Goal: Contribute content: Add original content to the website for others to see

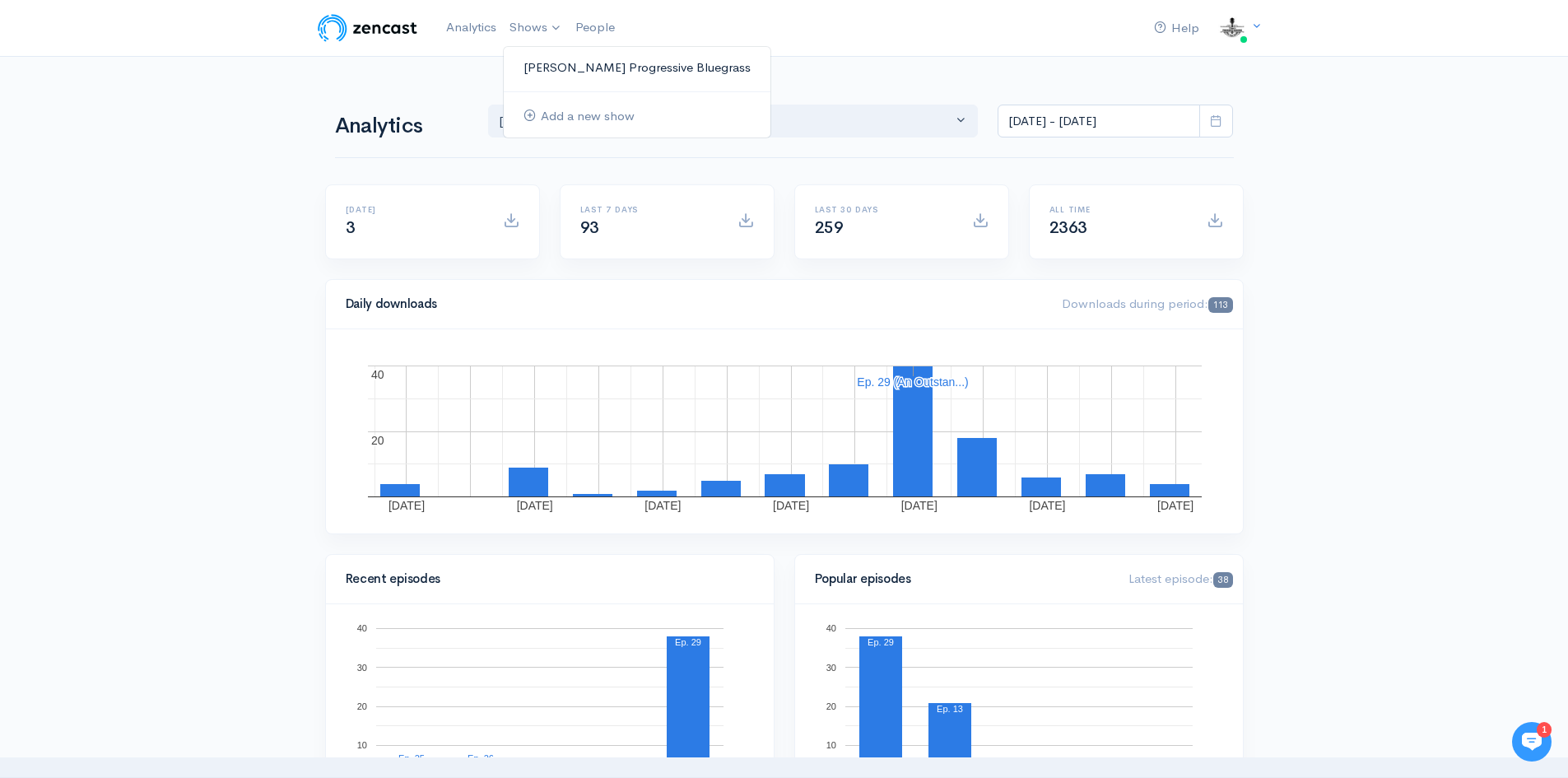
click at [559, 67] on link "[PERSON_NAME] Progressive Bluegrass" at bounding box center [637, 68] width 267 height 29
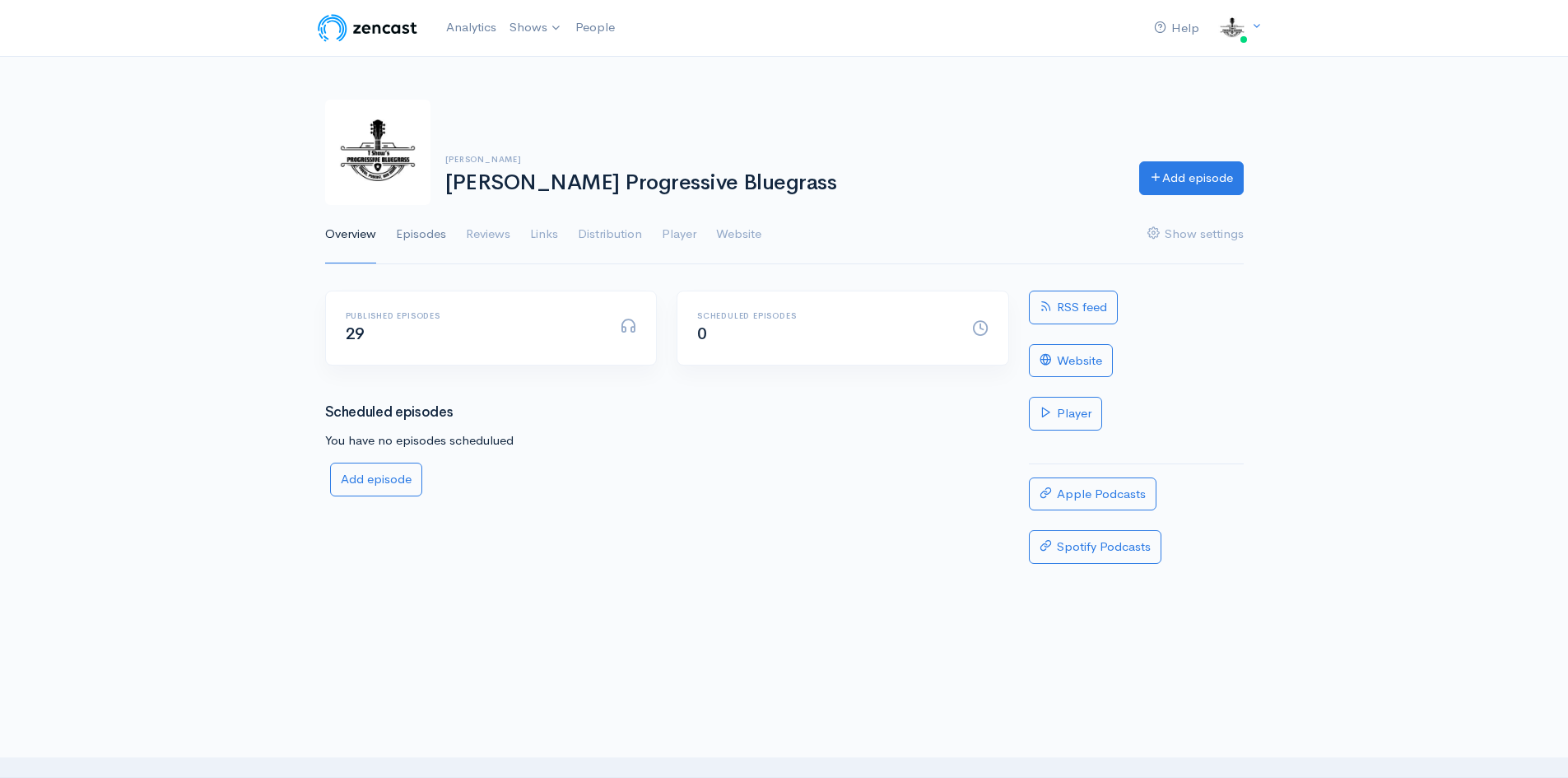
click at [414, 231] on link "Episodes" at bounding box center [421, 235] width 50 height 59
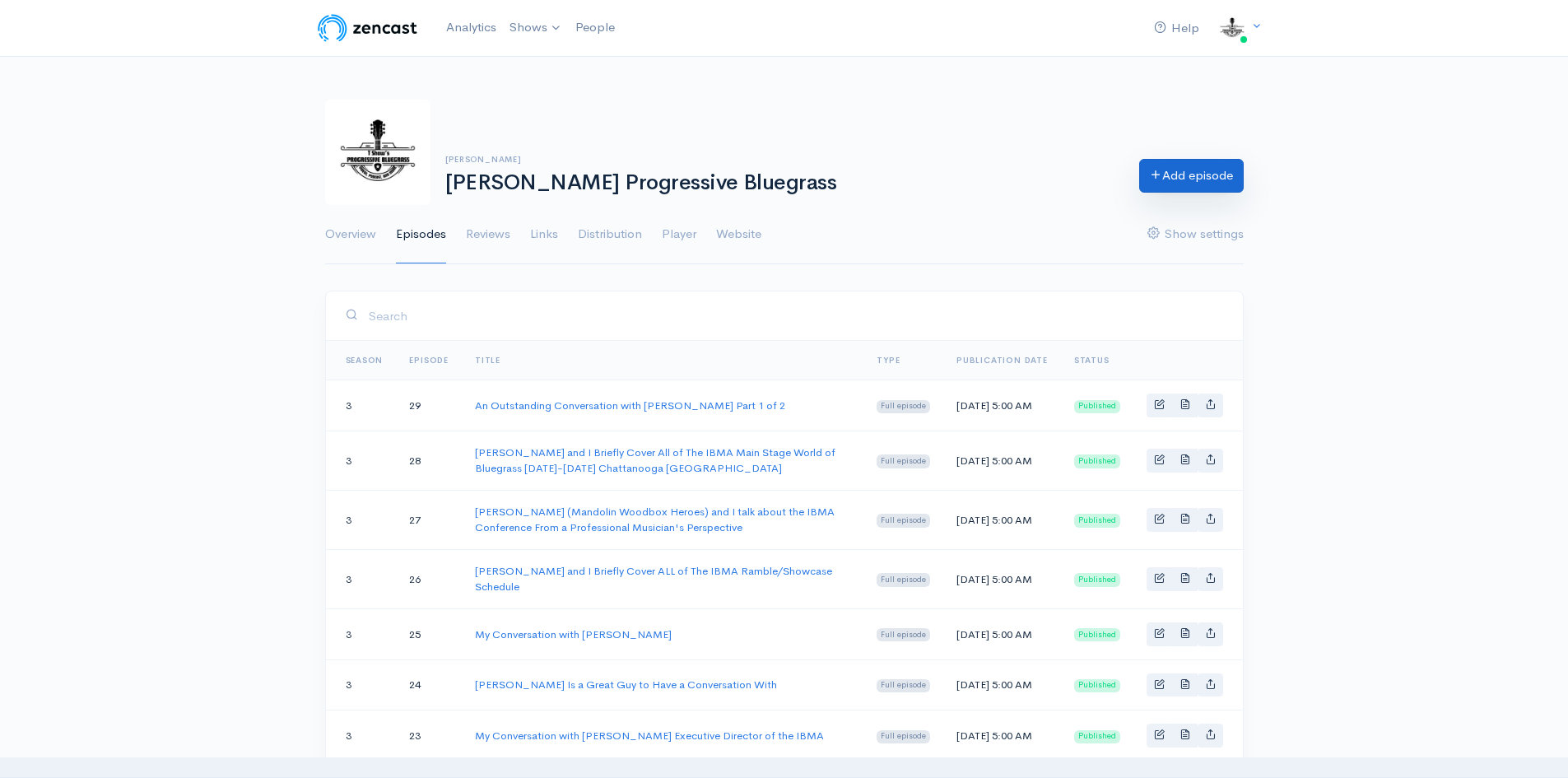
click at [1184, 173] on link "Add episode" at bounding box center [1192, 176] width 105 height 34
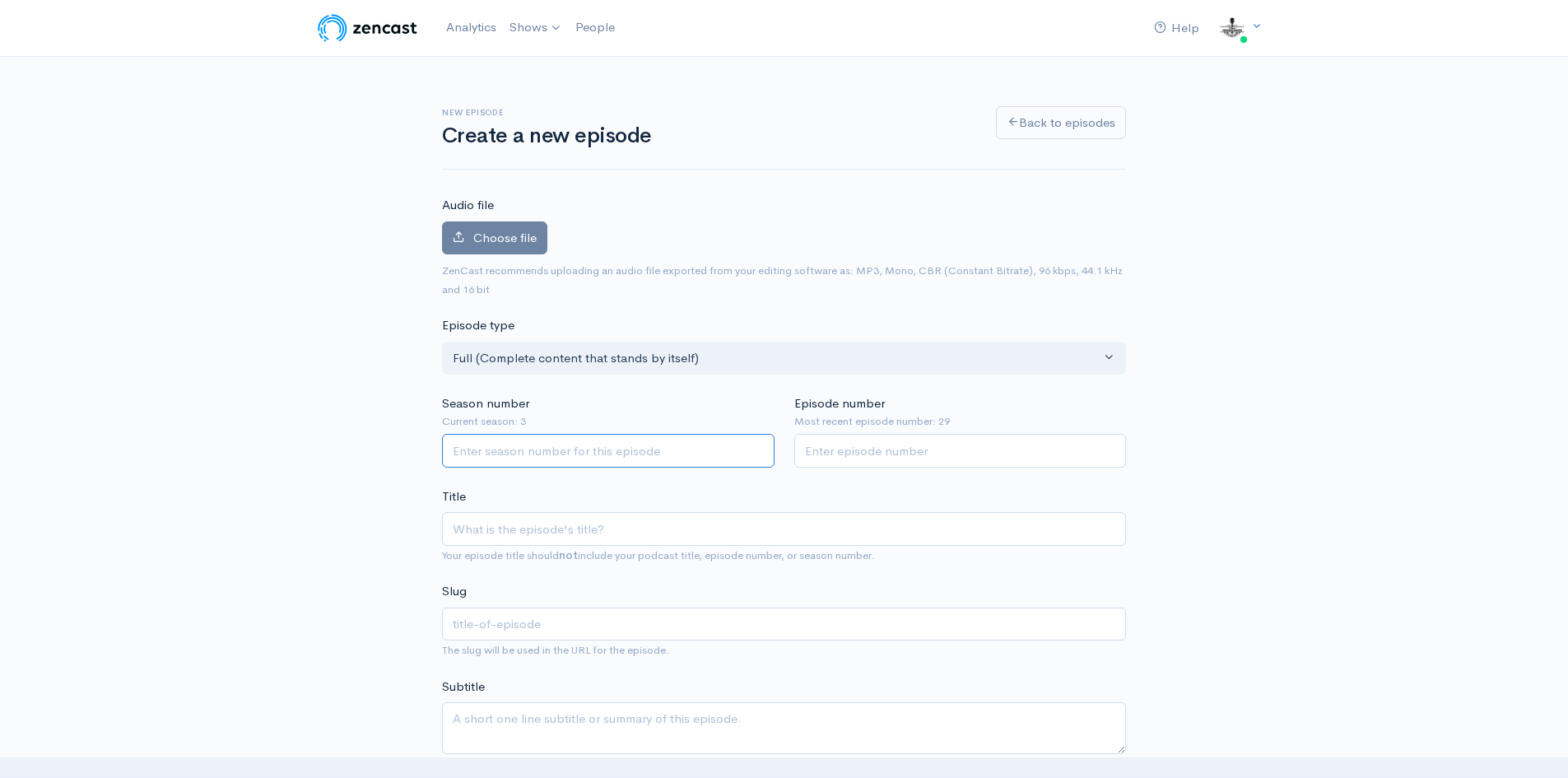
click at [555, 457] on input "Season number" at bounding box center [608, 450] width 332 height 34
type input "3"
click at [833, 450] on input "Episode number" at bounding box center [961, 450] width 332 height 34
type input "30"
click at [478, 524] on input "Title" at bounding box center [784, 529] width 684 height 34
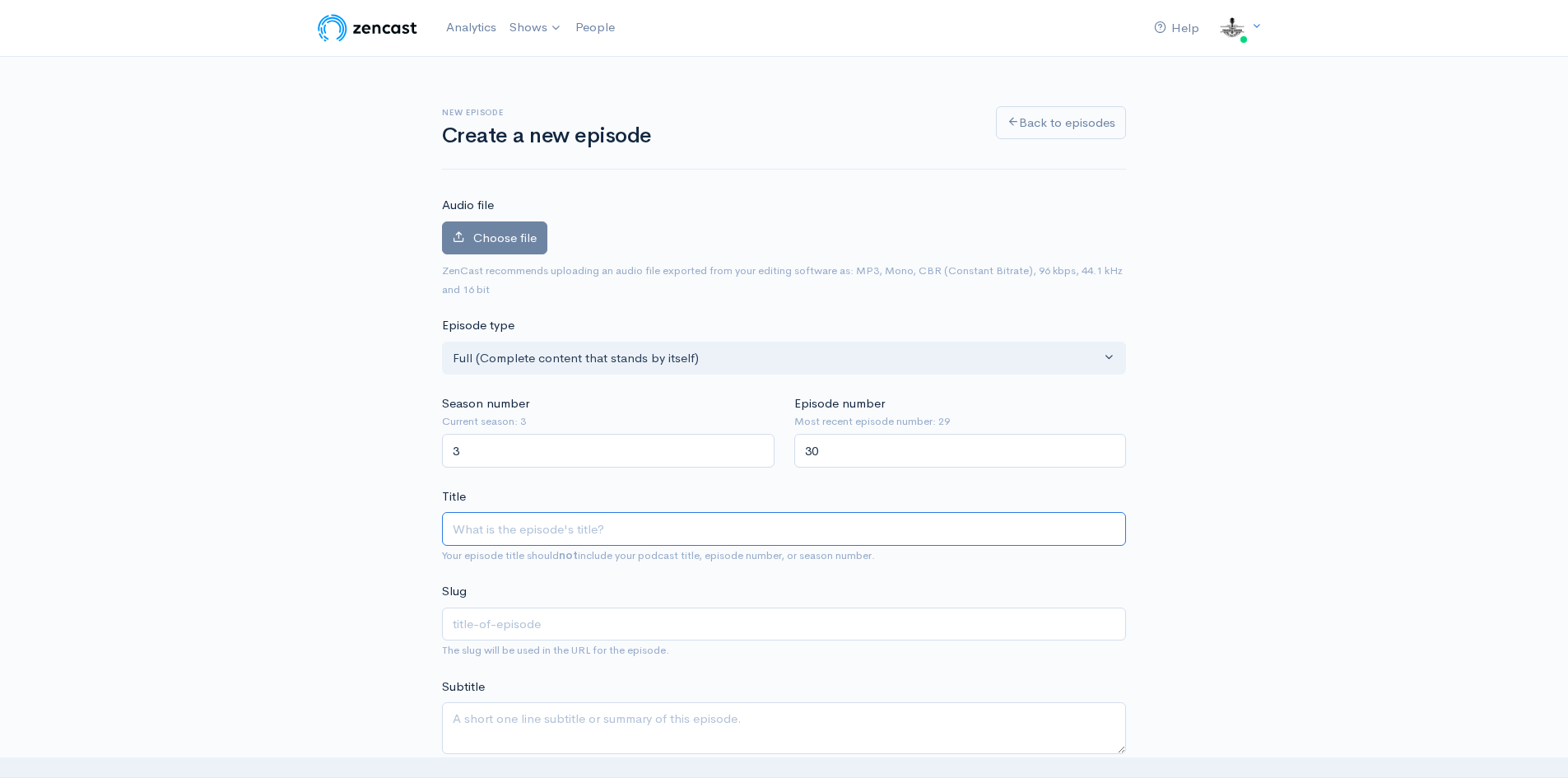
type input "A"
type input "a"
type input "An"
type input "an"
type input "An O"
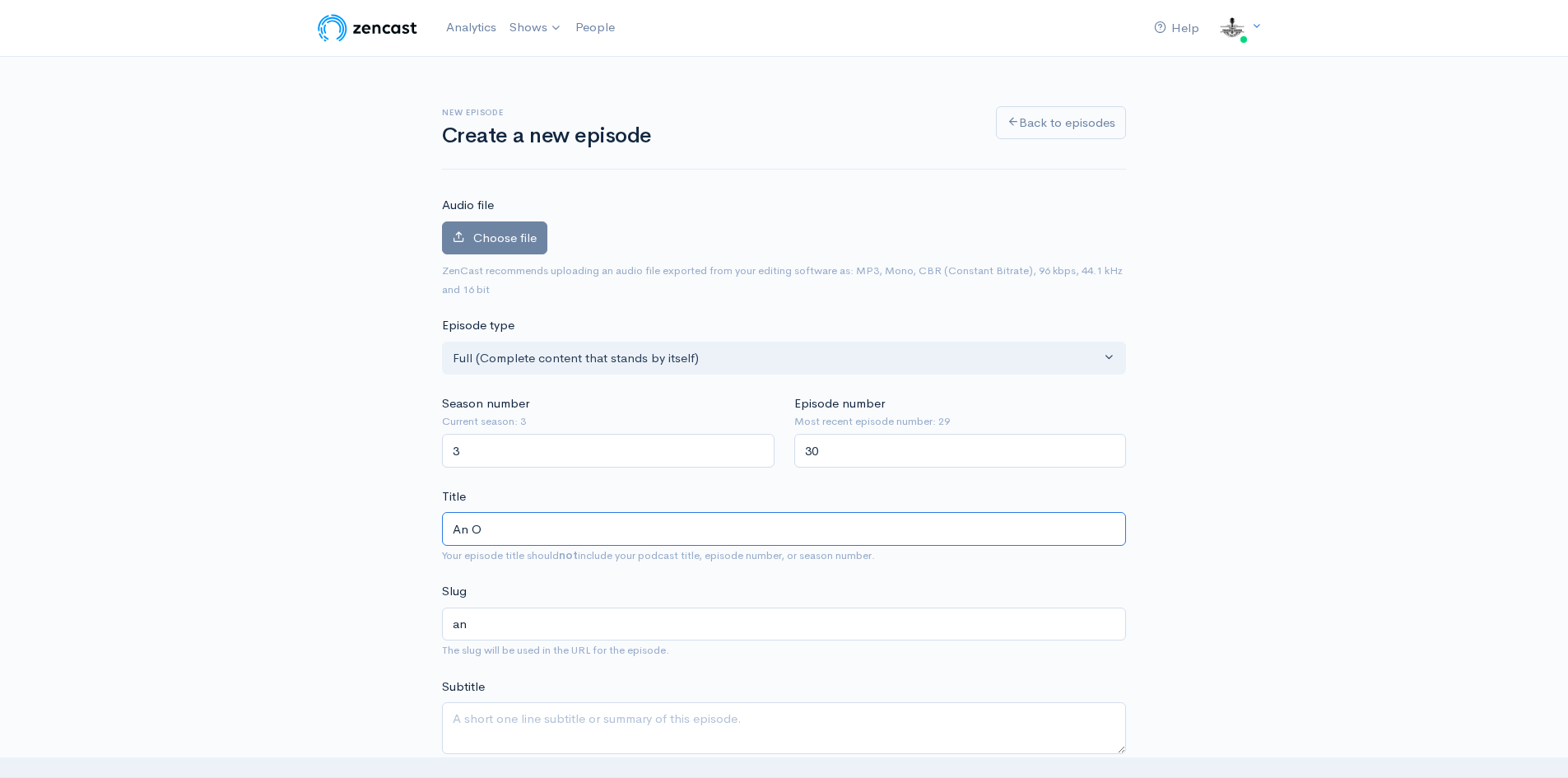
type input "an-o"
type input "An Ou"
type input "an-ou"
type input "An Out"
type input "an-out"
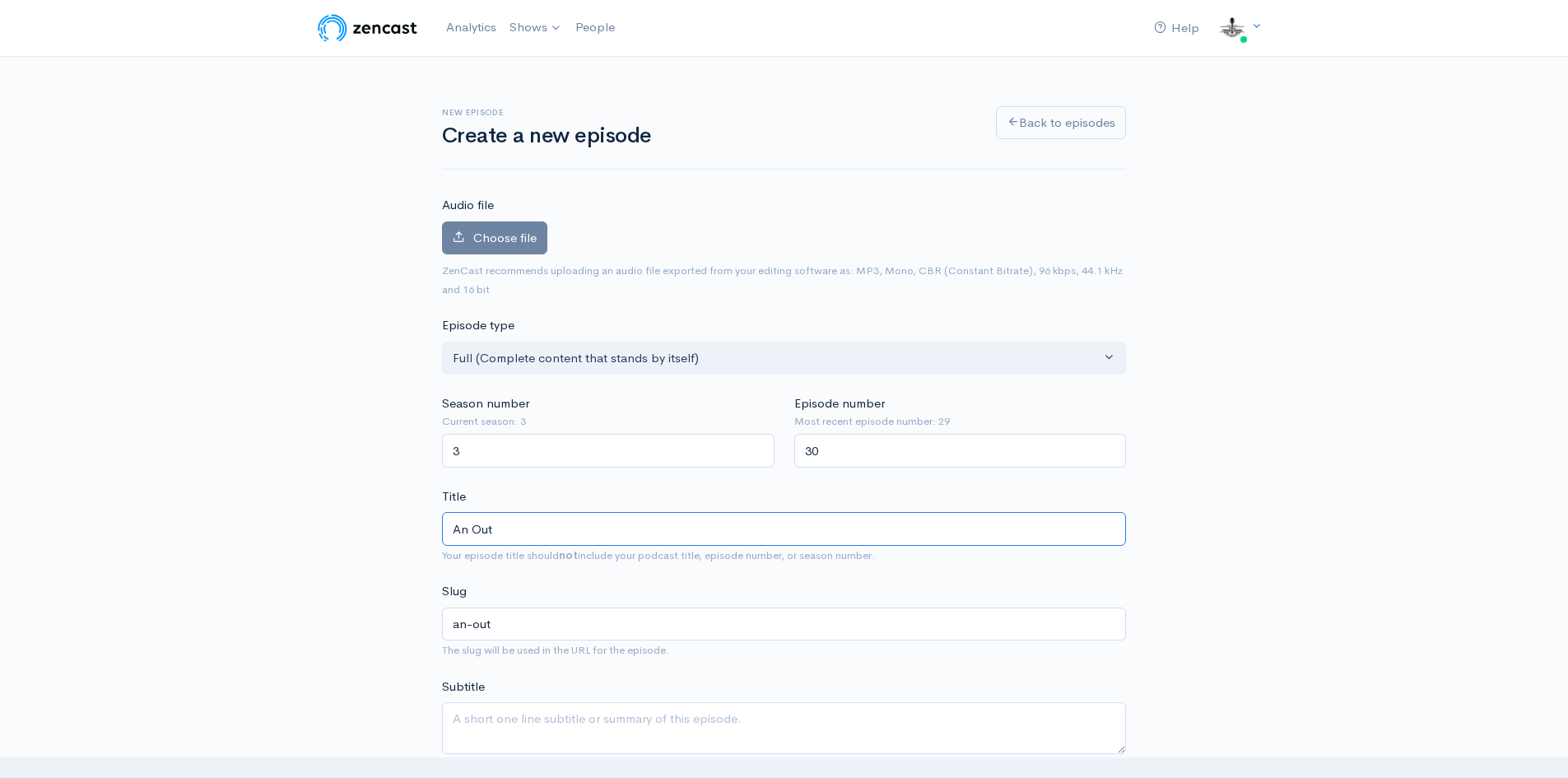
type input "An Outs"
type input "an-outs"
type input "An Outst"
type input "an-outst"
type input "An Outsta"
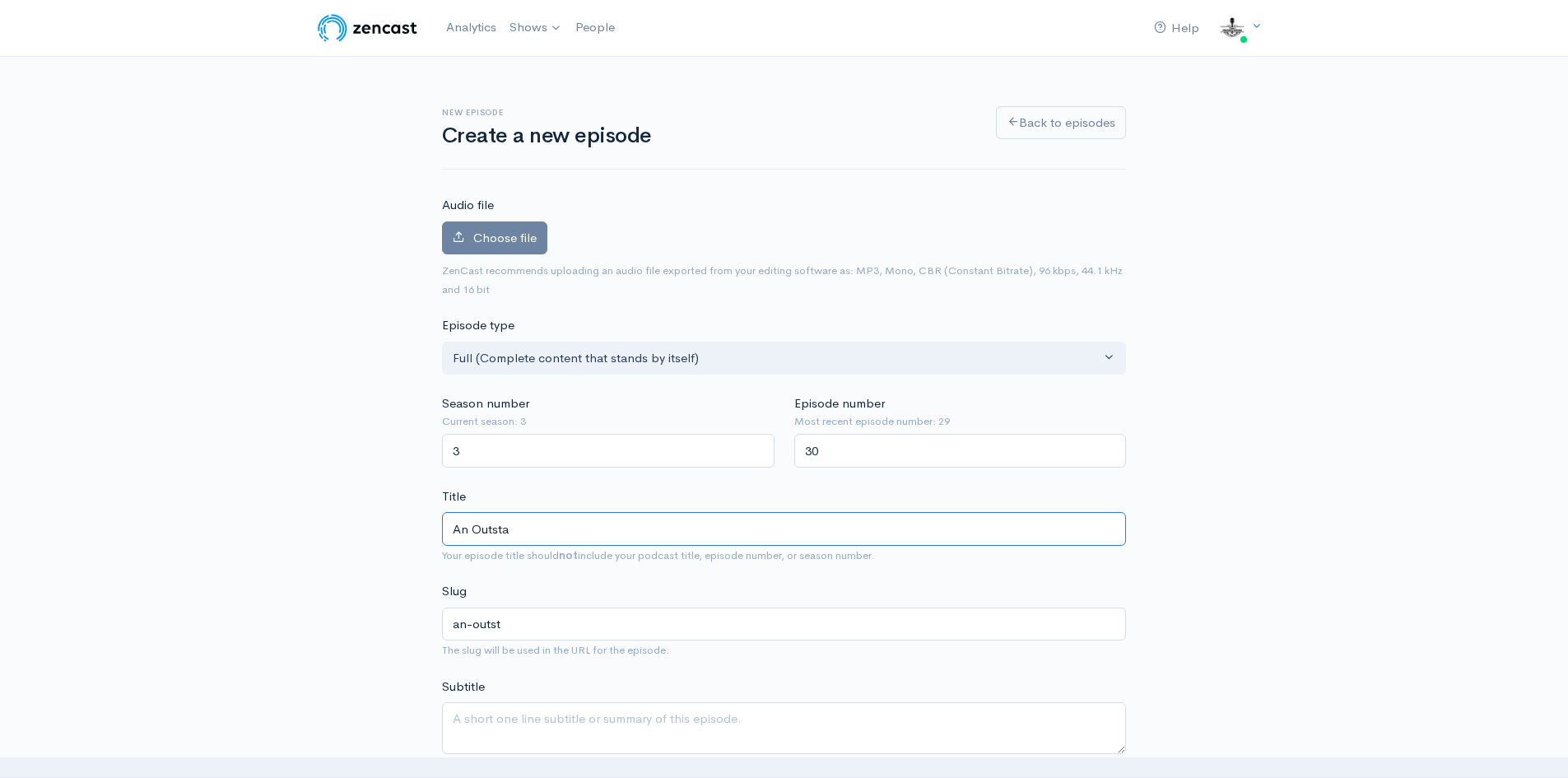
type input "an-outsta"
type input "An Outstan"
type input "an-outstan"
type input "An Outstand"
type input "an-outstand"
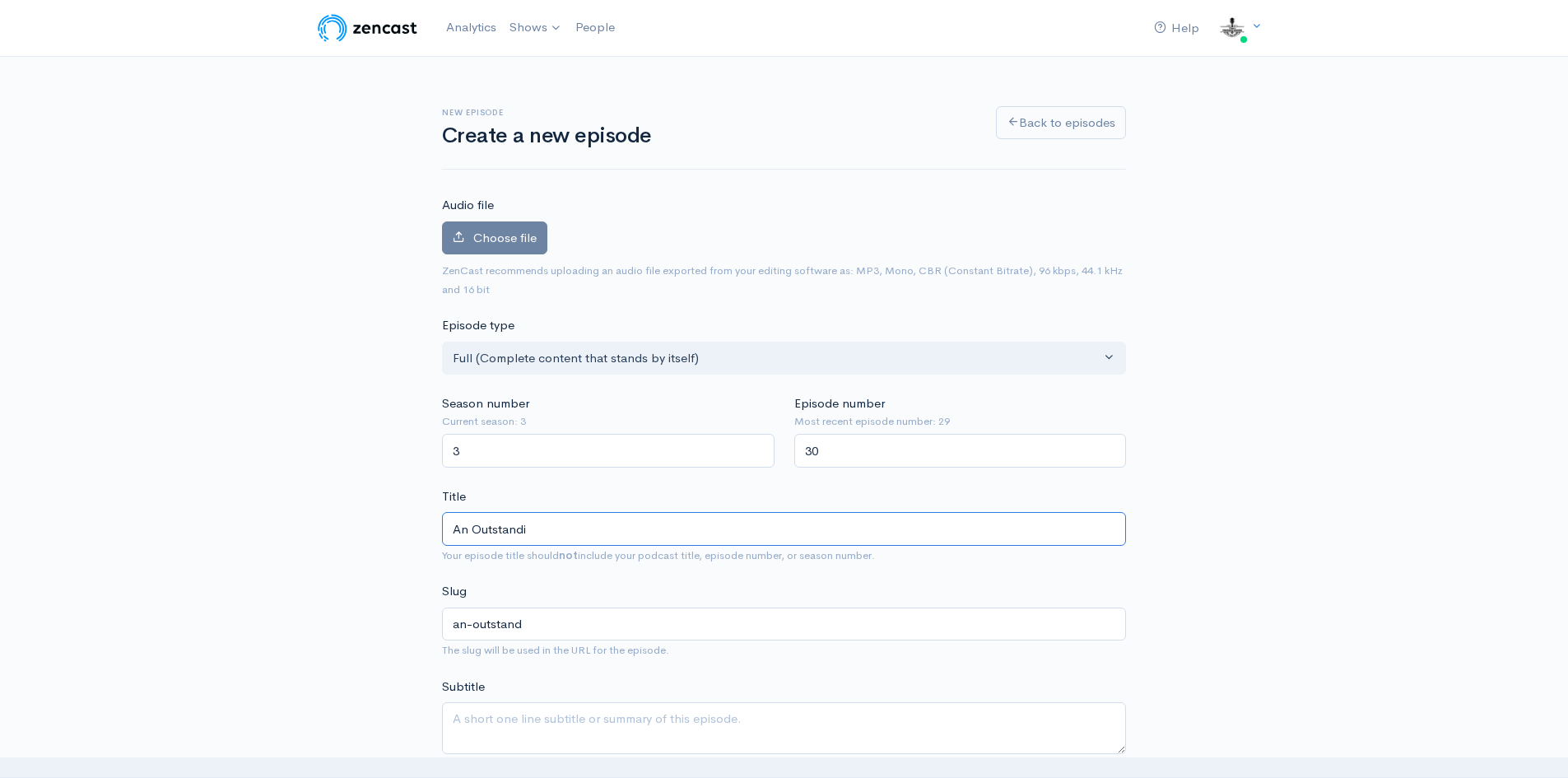
type input "An Outstandin"
type input "an-outstandin"
type input "An Outstanding"
type input "an-outstanding"
type input "An Outstanding C"
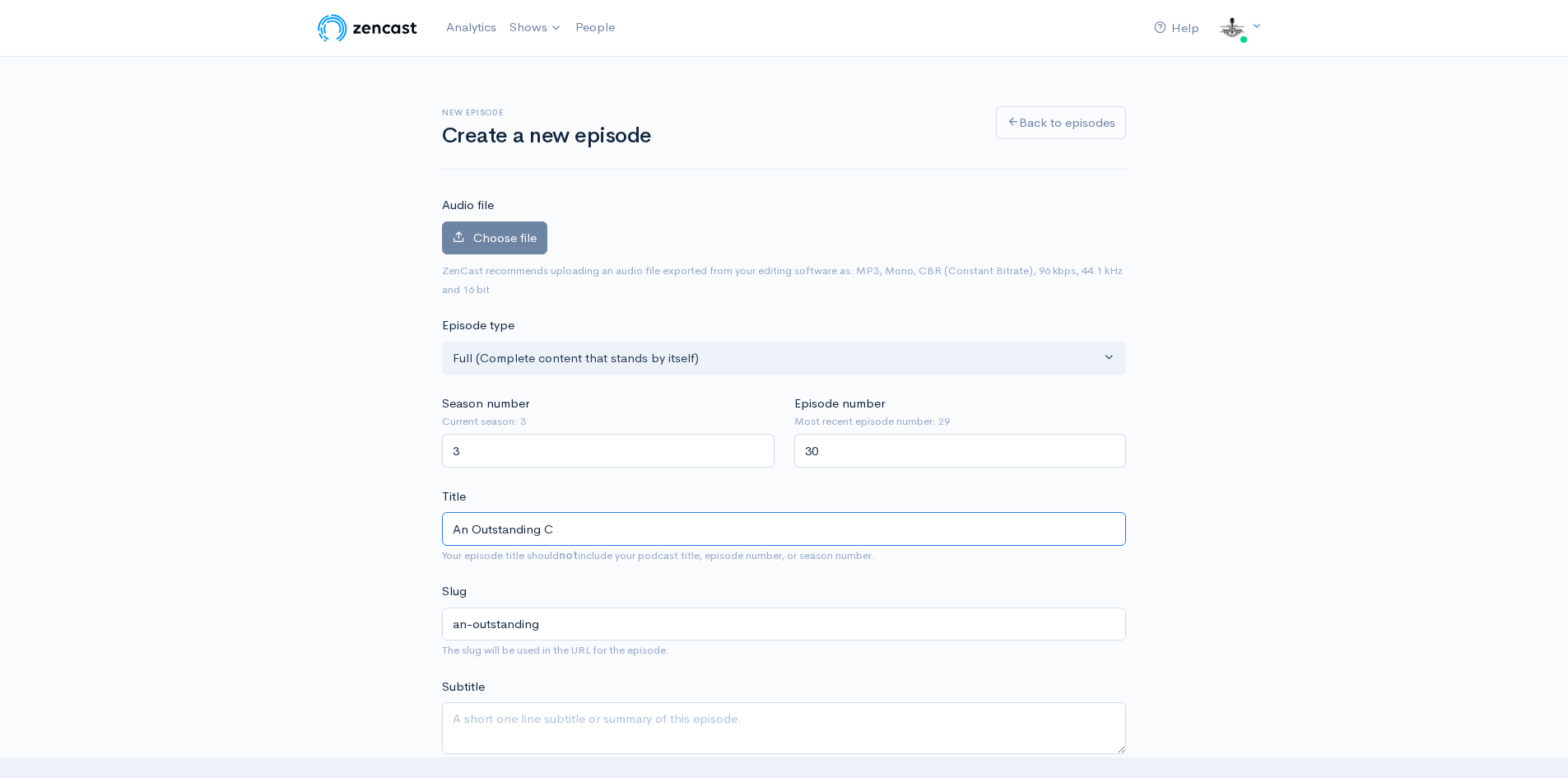
type input "an-outstanding-c"
type input "An Outstanding Con"
type input "an-outstanding-con"
type input "An Outstanding Conv"
type input "an-outstanding-conv"
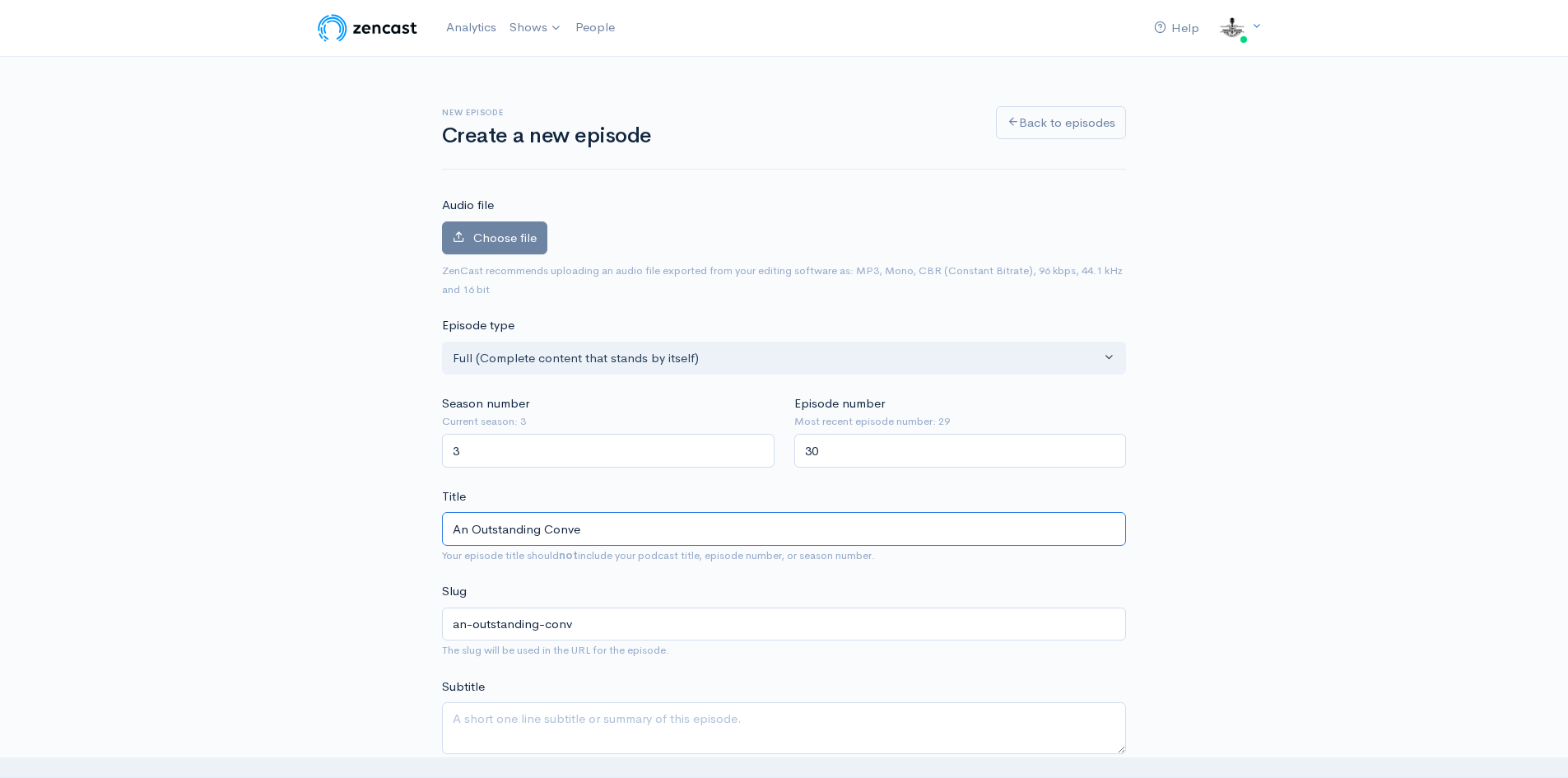
type input "An Outstanding Conver"
type input "an-outstanding-conver"
type input "An Outstanding Convers"
type input "an-outstanding-convers"
type input "An Outstanding Conversa"
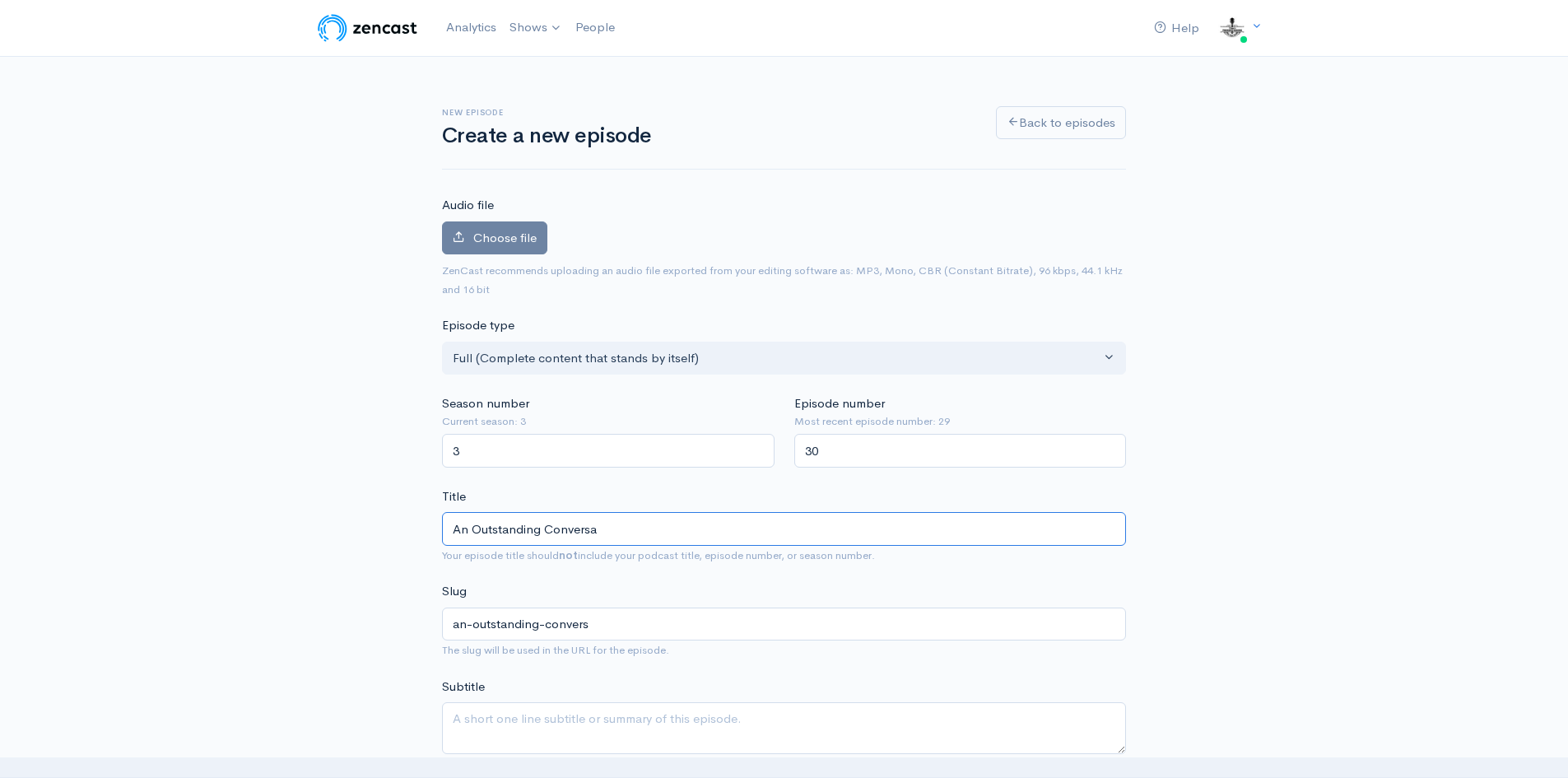
type input "an-outstanding-conversa"
type input "An Outstanding Conversati"
type input "an-outstanding-conversati"
type input "An Outstanding Conversation"
type input "an-outstanding-conversation"
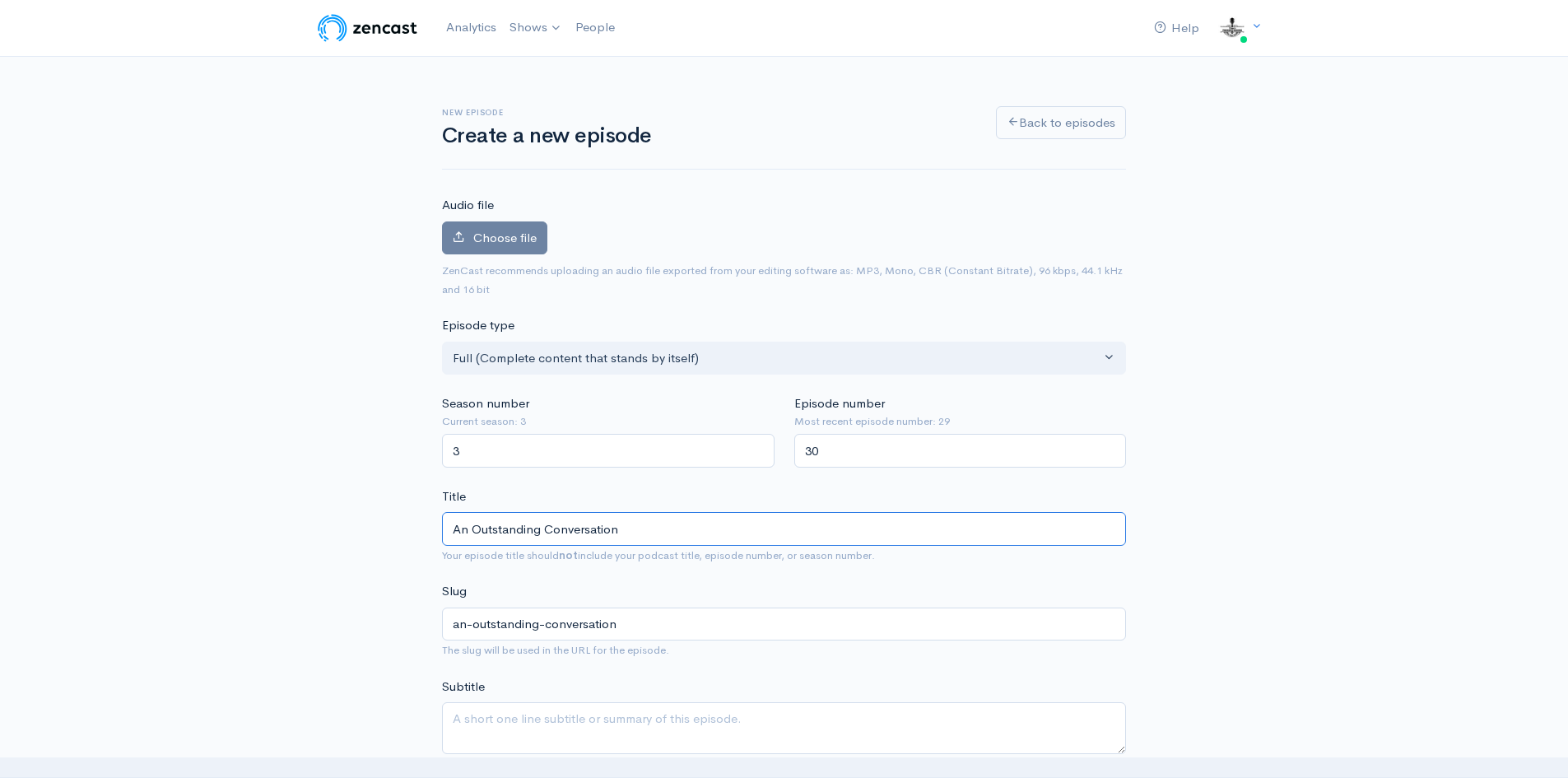
type input "An Outstanding Conversation w"
type input "an-outstanding-conversation-w"
type input "An Outstanding Conversation wi"
type input "an-outstanding-conversation-wi"
type input "An Outstanding Conversation wit"
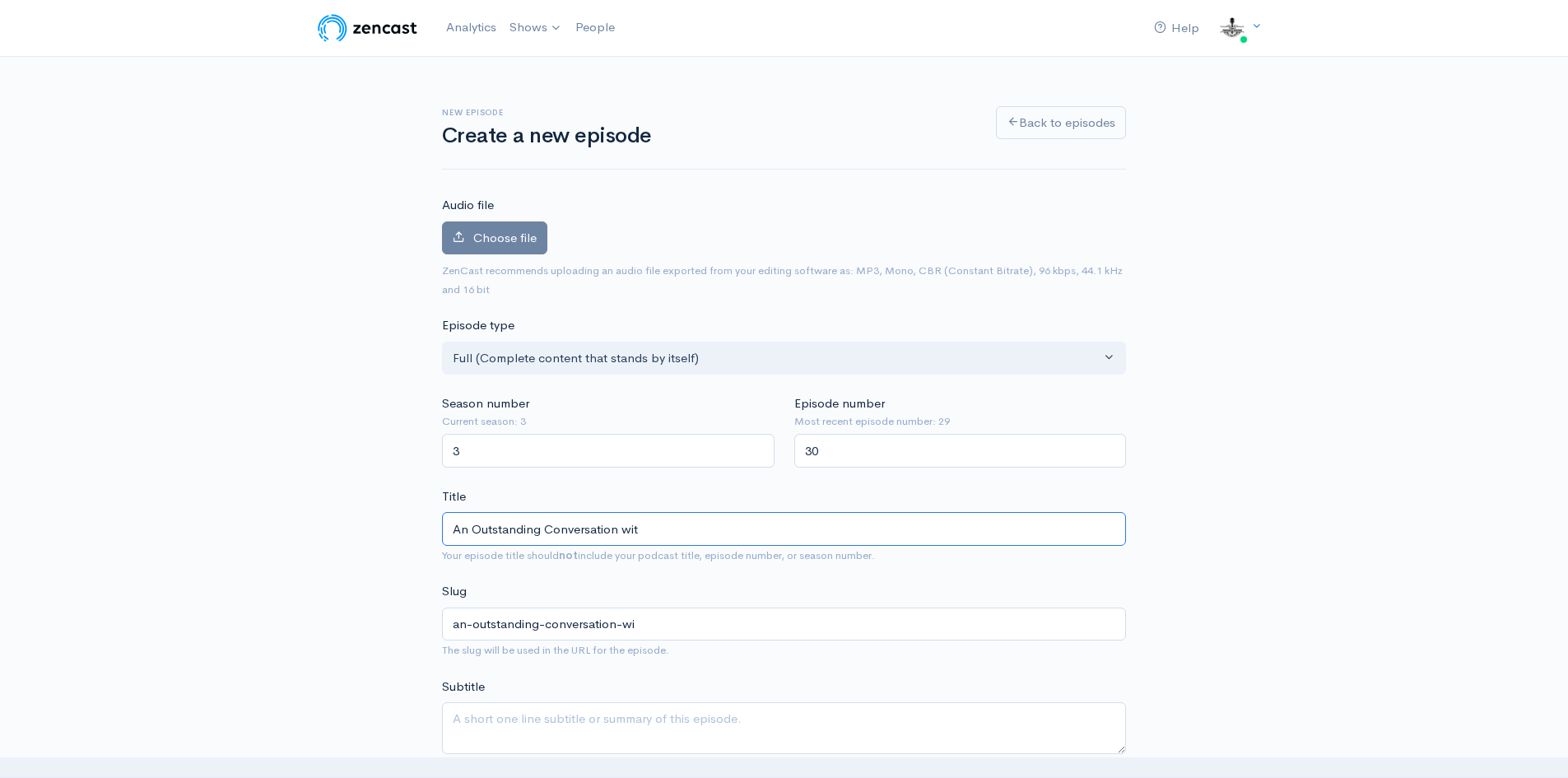
type input "an-outstanding-conversation-wit"
type input "An Outstanding Conversation with"
type input "an-outstanding-conversation-with"
type input "An Outstanding Conversation wit"
type input "an-outstanding-conversation-wit"
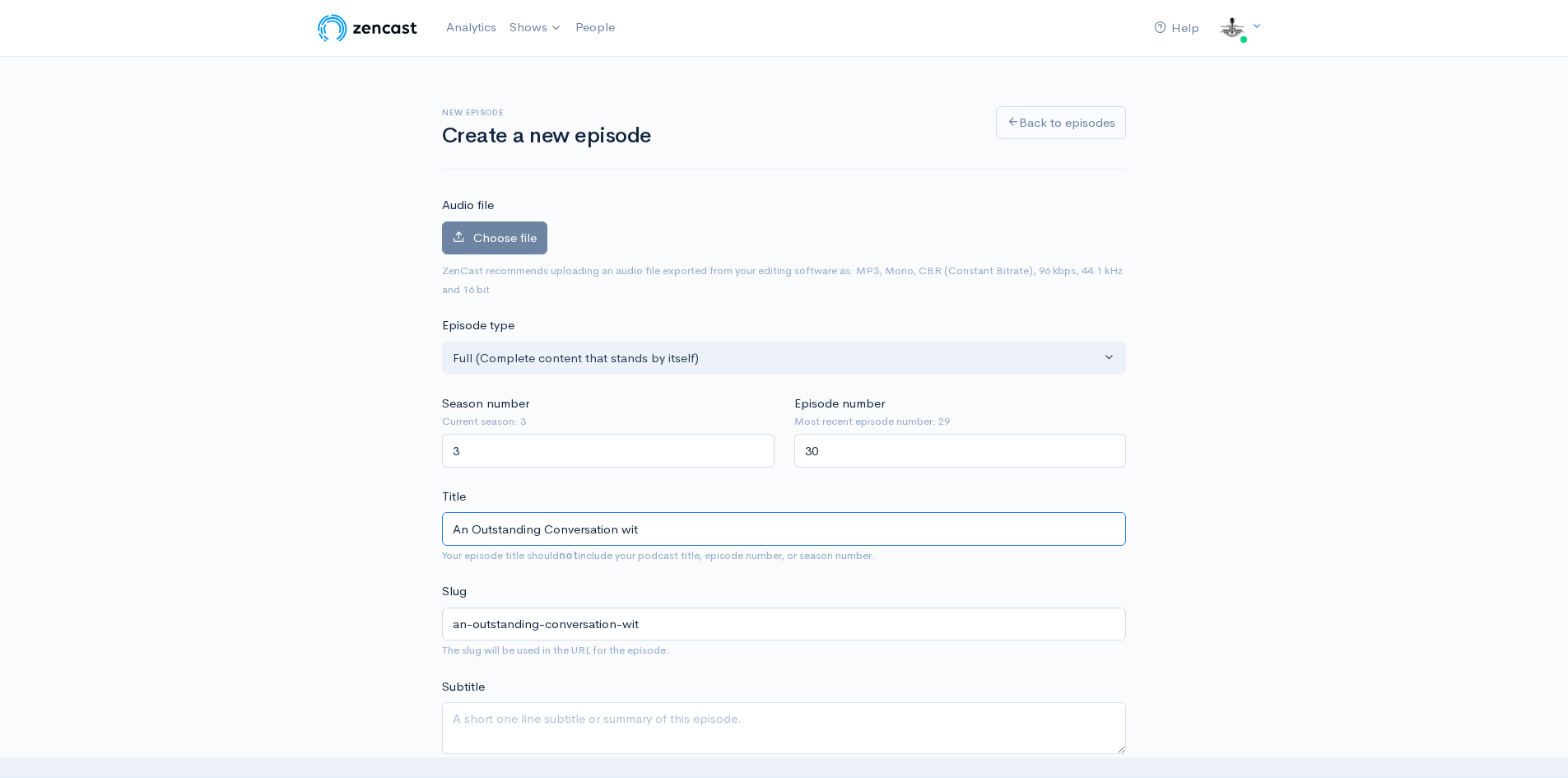
type input "An Outstanding Conversation wi"
type input "an-outstanding-conversation-wi"
type input "An Outstanding Conversation w"
type input "an-outstanding-conversation-w"
type input "An Outstanding Conversation"
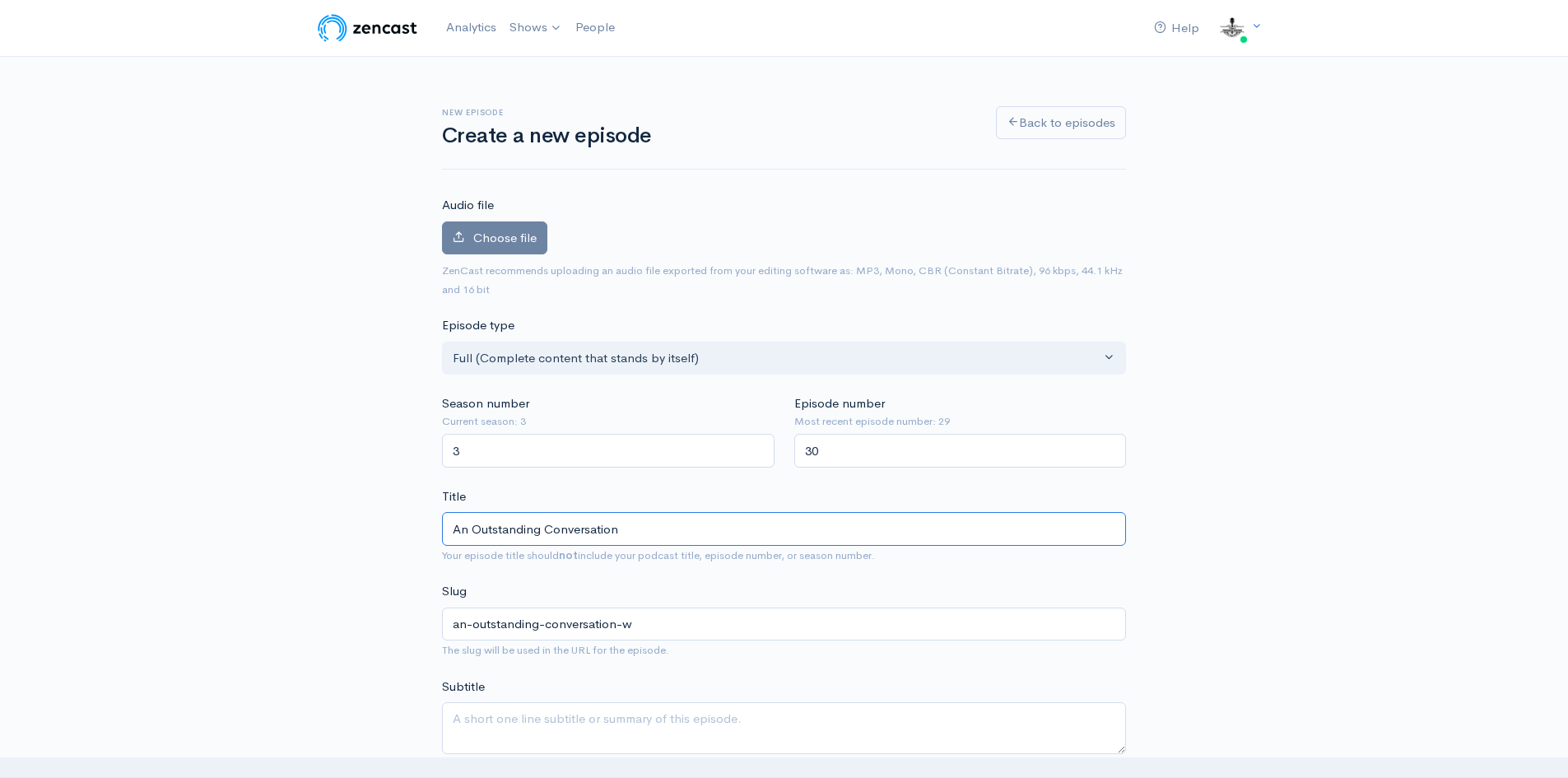
type input "an-outstanding-conversation"
type input "An Outstanding Conversation W"
type input "an-outstanding-conversation-w"
type input "An Outstanding Conversation Wi"
type input "an-outstanding-conversation-wi"
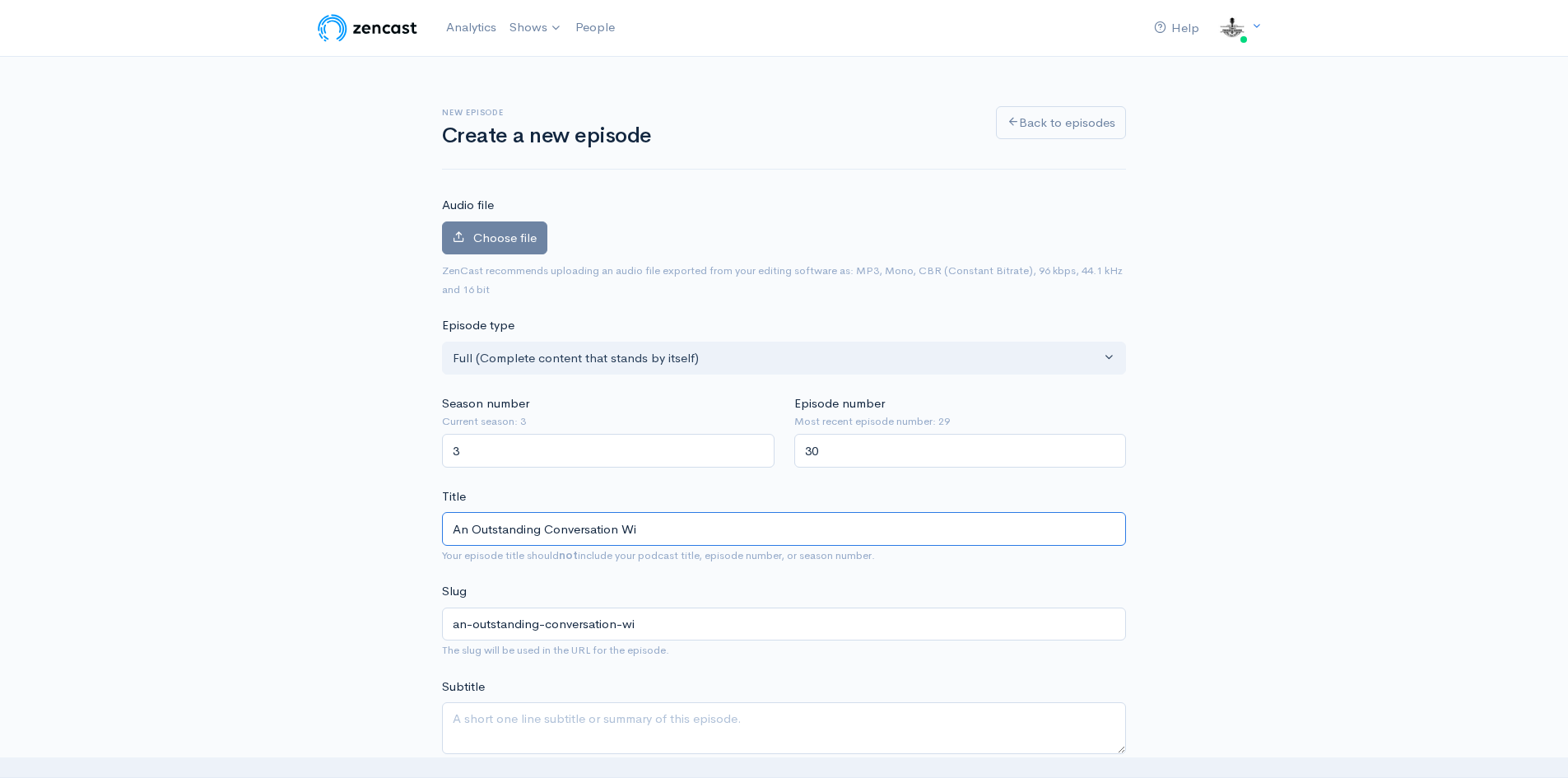
type input "An Outstanding Conversation Wit"
type input "an-outstanding-conversation-wit"
type input "An Outstanding Conversation With"
type input "an-outstanding-conversation-with"
type input "An Outstanding Conversation With J"
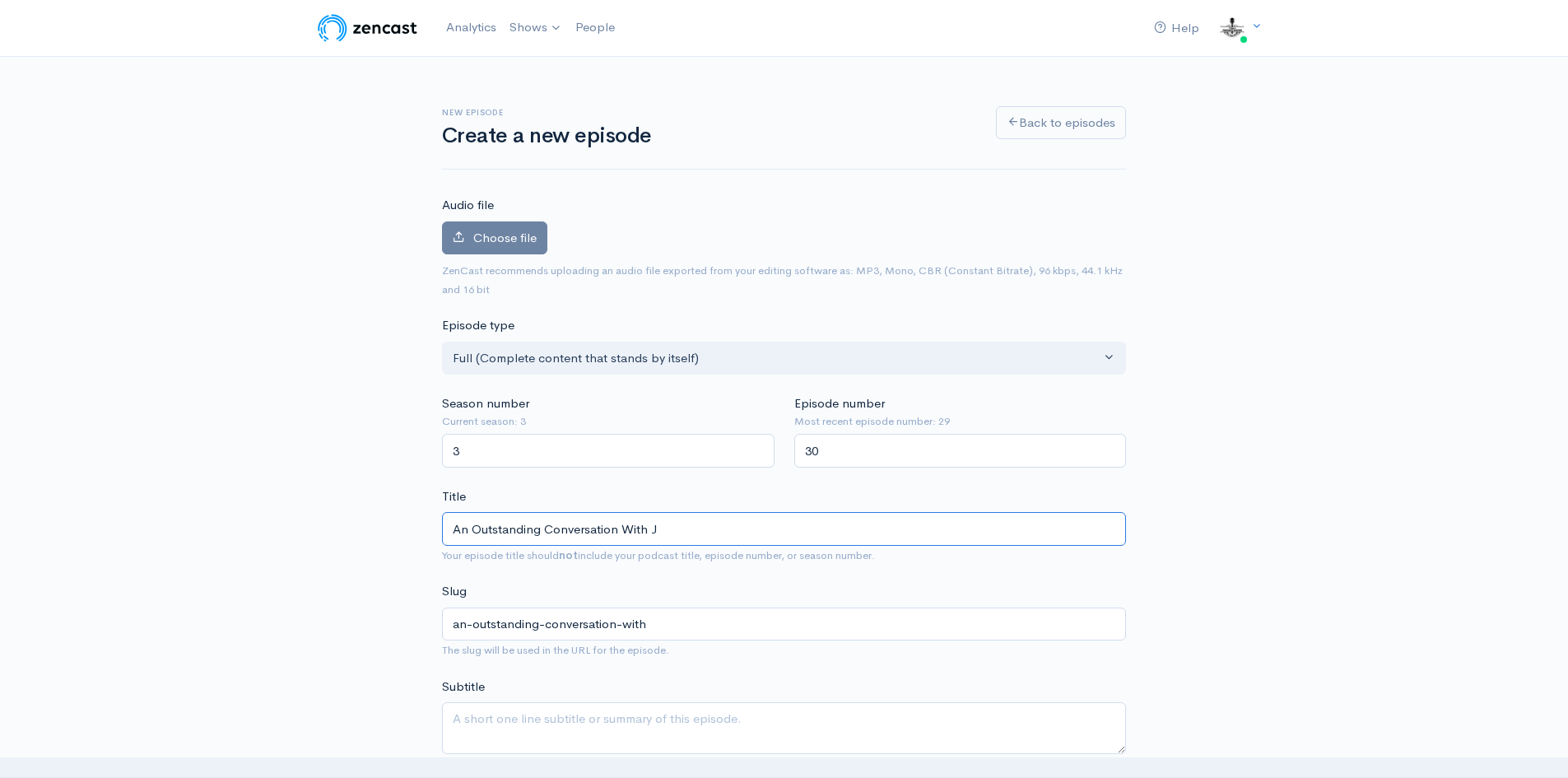
type input "an-outstanding-conversation-with-j"
type input "An Outstanding Conversation With Je"
type input "an-outstanding-conversation-with-je"
type input "An Outstanding Conversation With Jes"
type input "an-outstanding-conversation-with-jes"
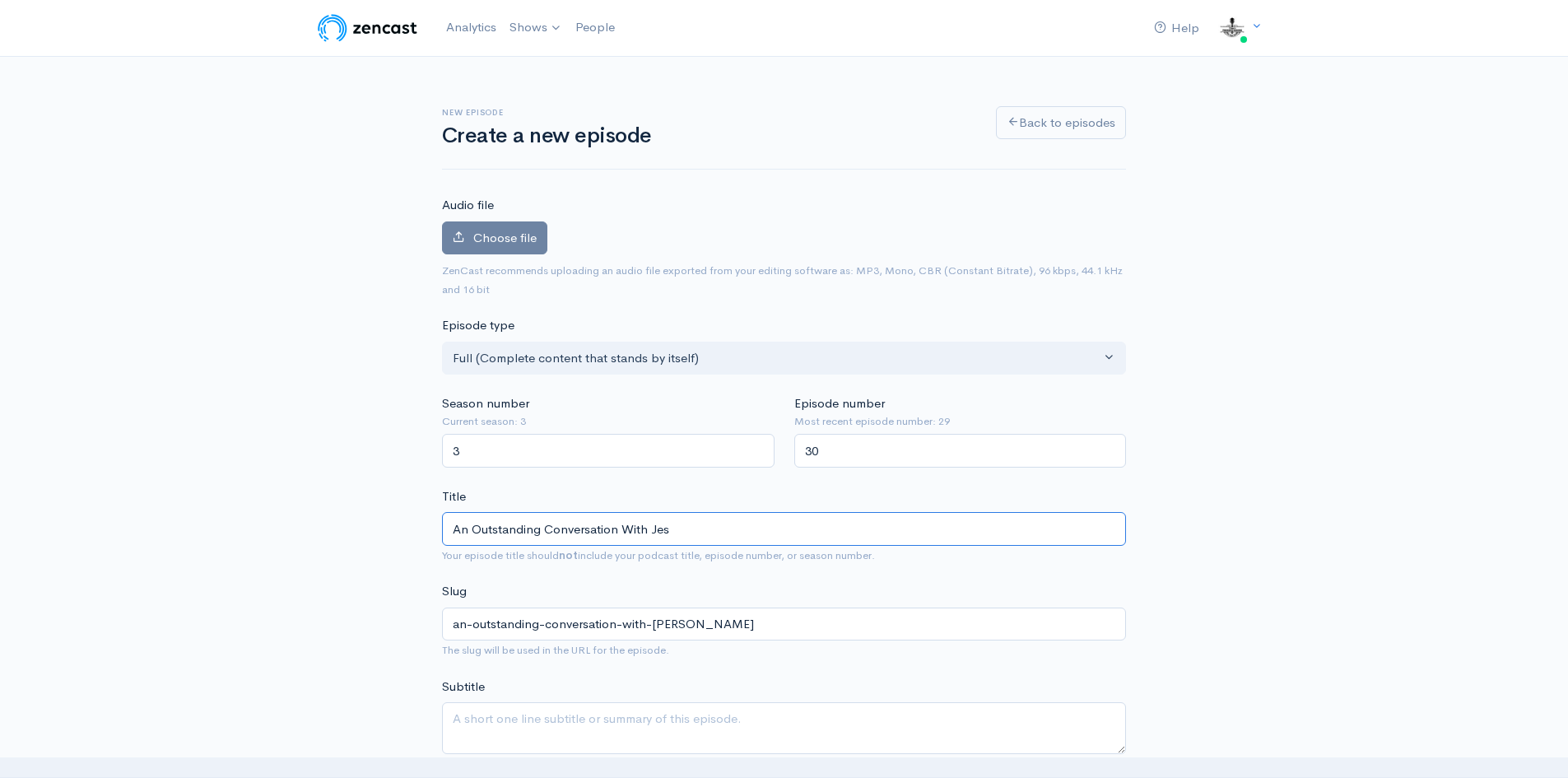
type input "An Outstanding Conversation With Jess"
type input "an-outstanding-conversation-with-jess"
type input "An Outstanding Conversation With Jesse"
type input "an-outstanding-conversation-with-jesse"
type input "An Outstanding Conversation With Jesse C"
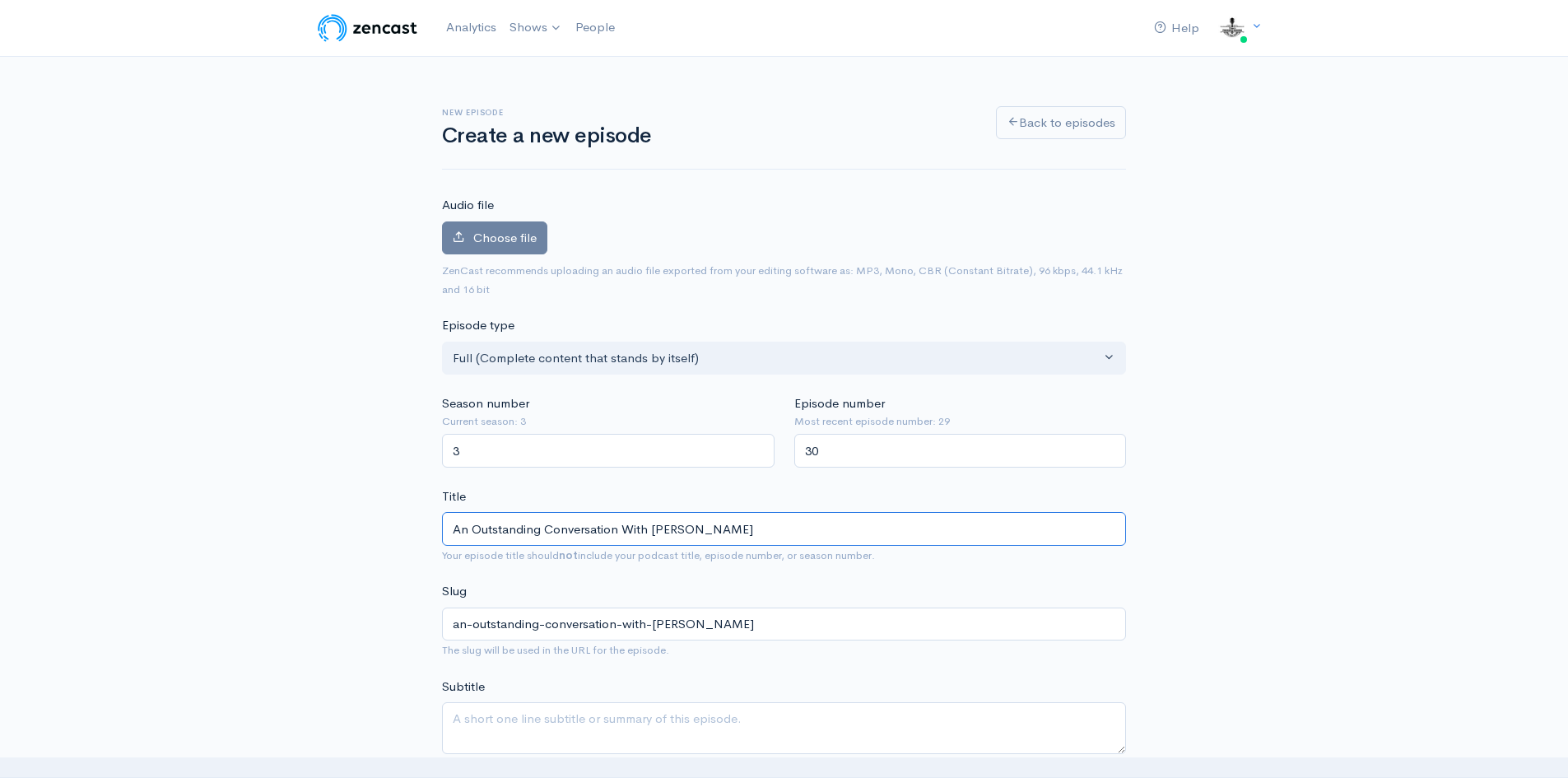
type input "an-outstanding-conversation-with-jesse-c"
type input "An Outstanding Conversation With Jesse Co"
type input "an-outstanding-conversation-with-jesse-co"
type input "An Outstanding Conversation With Jesse Cob"
type input "an-outstanding-conversation-with-jesse-cob"
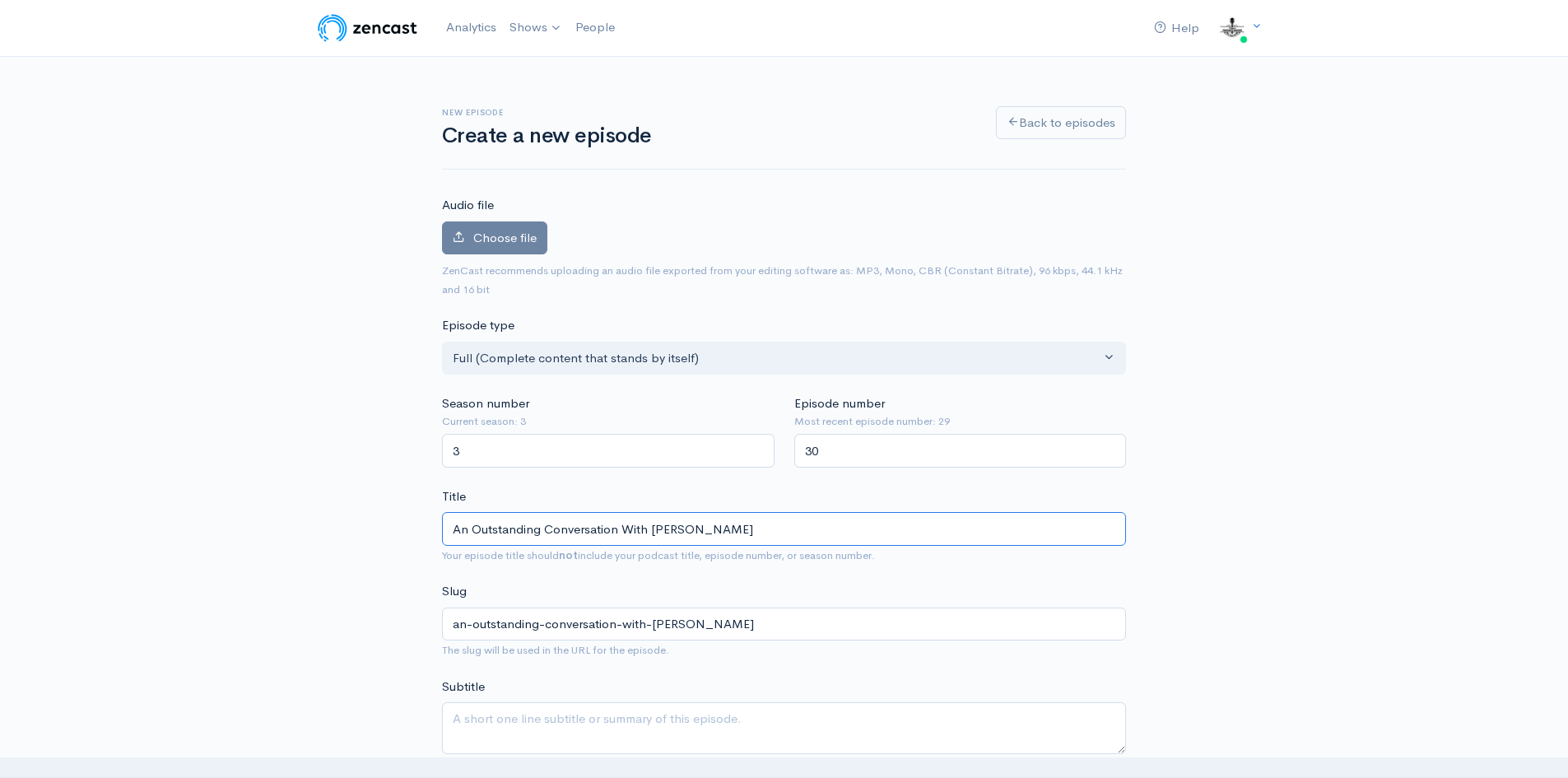
type input "An Outstanding Conversation With Jesse Cobb"
type input "an-outstanding-conversation-with-jesse-cobb"
type input "An Outstanding Conversation With Jesse Cobb P"
type input "an-outstanding-conversation-with-jesse-cobb-p"
type input "An Outstanding Conversation With Jesse Cobb Pa"
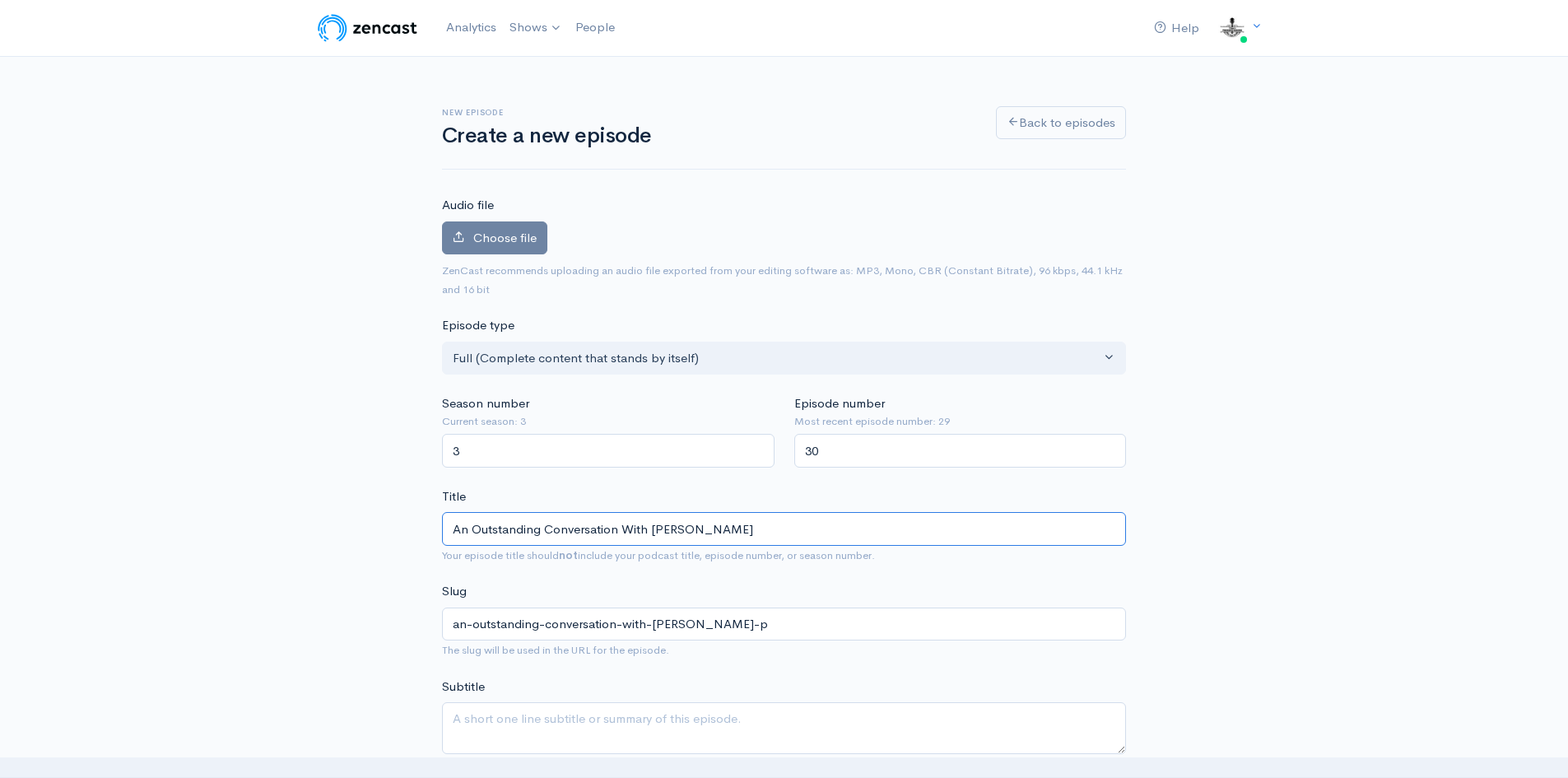
type input "an-outstanding-conversation-with-jesse-cobb-pa"
type input "An Outstanding Conversation With Jesse Cobb Par"
type input "an-outstanding-conversation-with-jesse-cobb-par"
type input "An Outstanding Conversation With Jesse Cobb Part"
type input "an-outstanding-conversation-with-jesse-cobb-part"
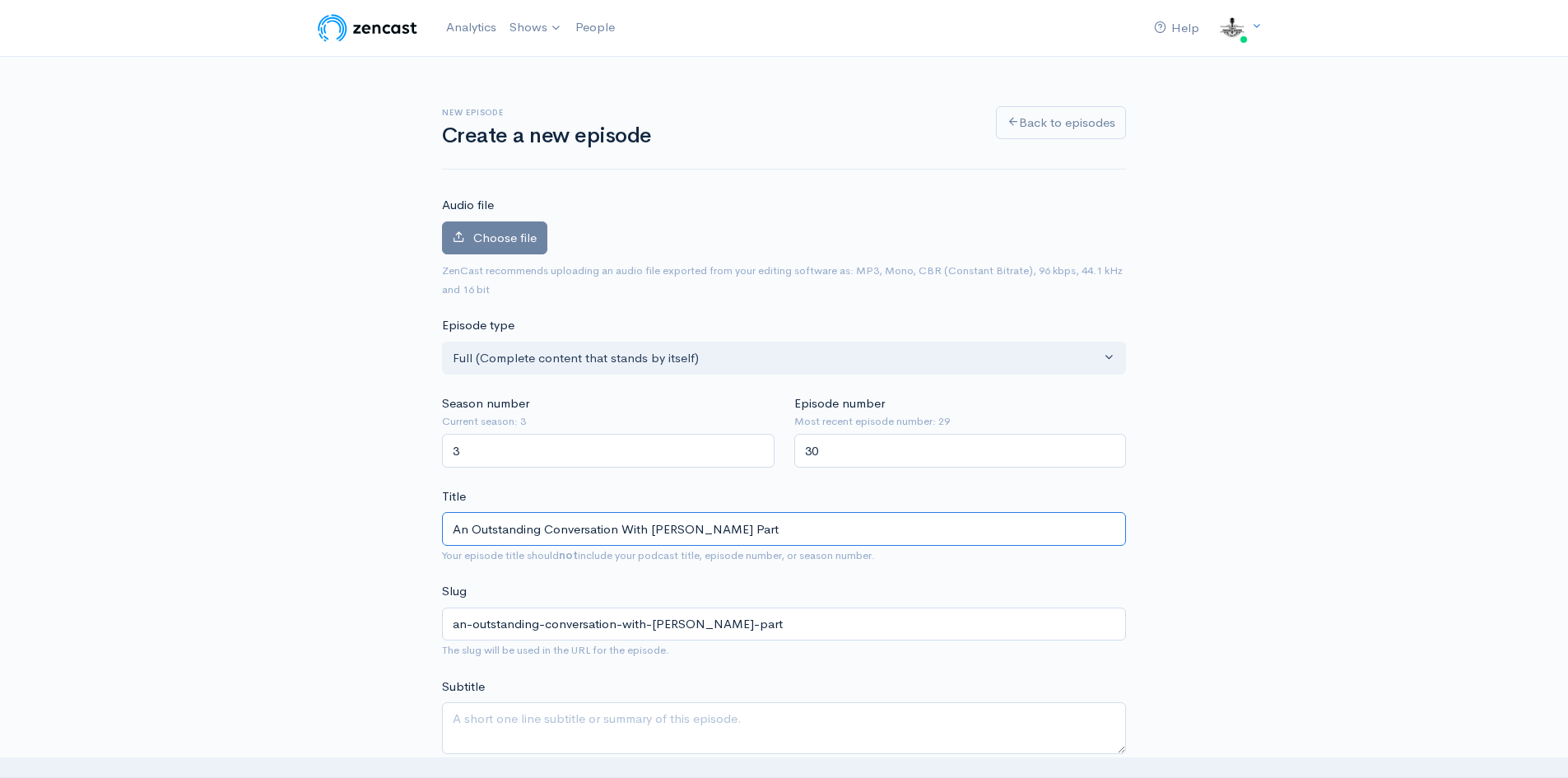
type input "An Outstanding Conversation With Jesse Cobb Part 2"
type input "an-outstanding-conversation-with-jesse-cobb-part-2"
type input "An Outstanding Conversation With Jesse Cobb Part 2 o"
type input "an-outstanding-conversation-with-jesse-cobb-part-2-o"
type input "An Outstanding Conversation With Jesse Cobb Part 2 of"
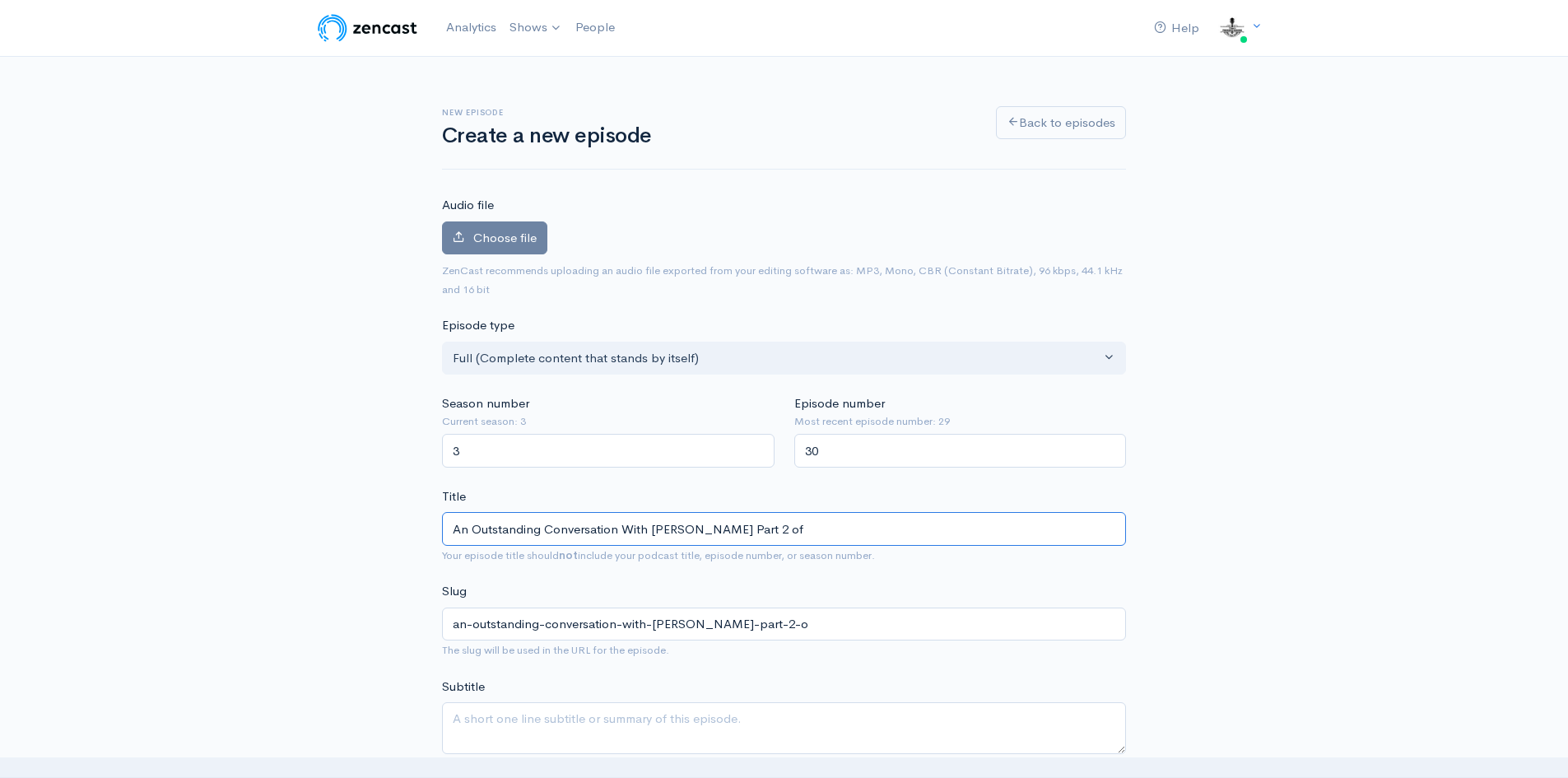
type input "an-outstanding-conversation-with-jesse-cobb-part-2-of"
type input "An Outstanding Conversation With [PERSON_NAME] Part 2 of 2"
type input "an-outstanding-conversation-with-jesse-cobb-part-2-of-2"
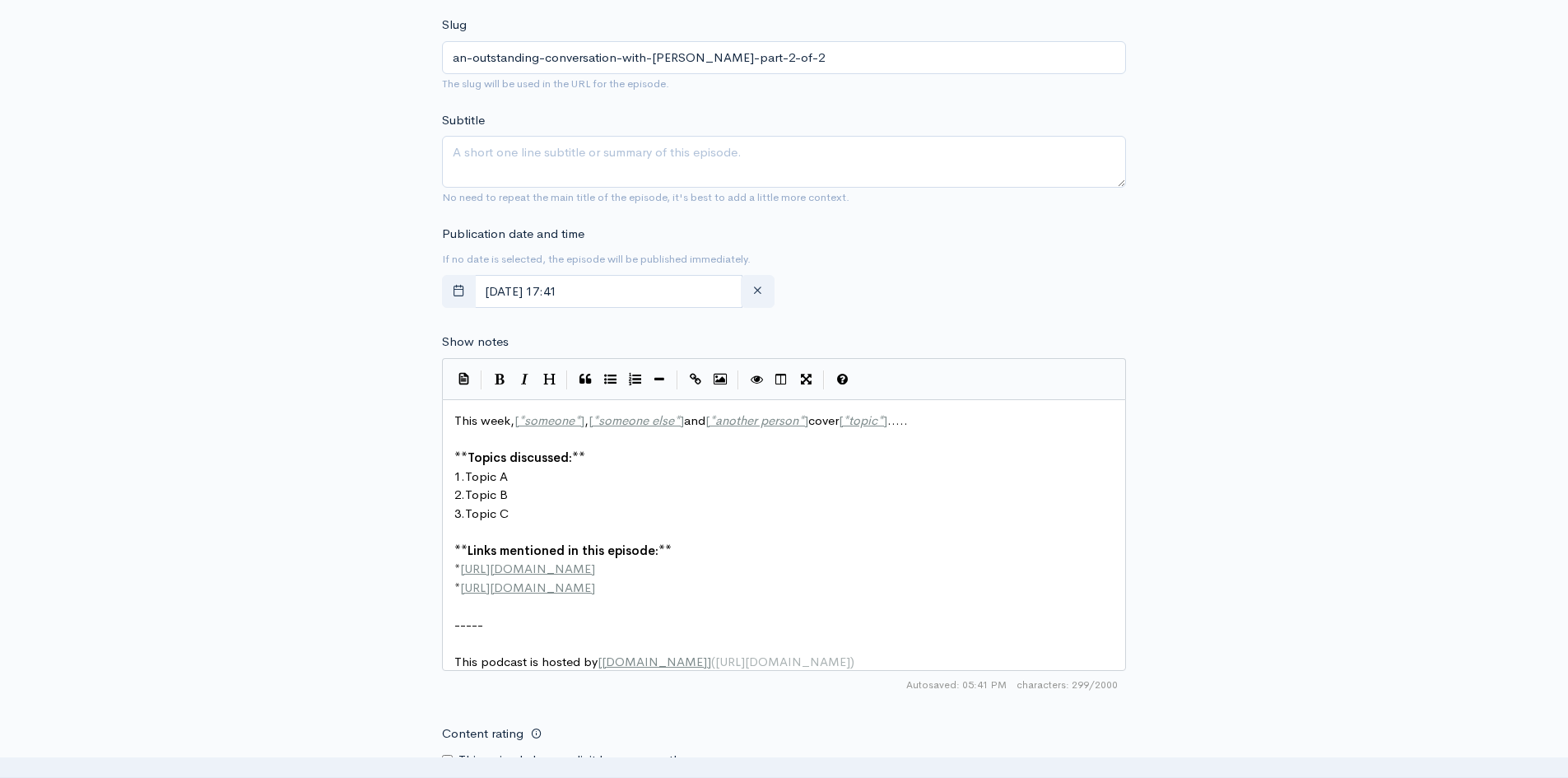
scroll to position [576, 0]
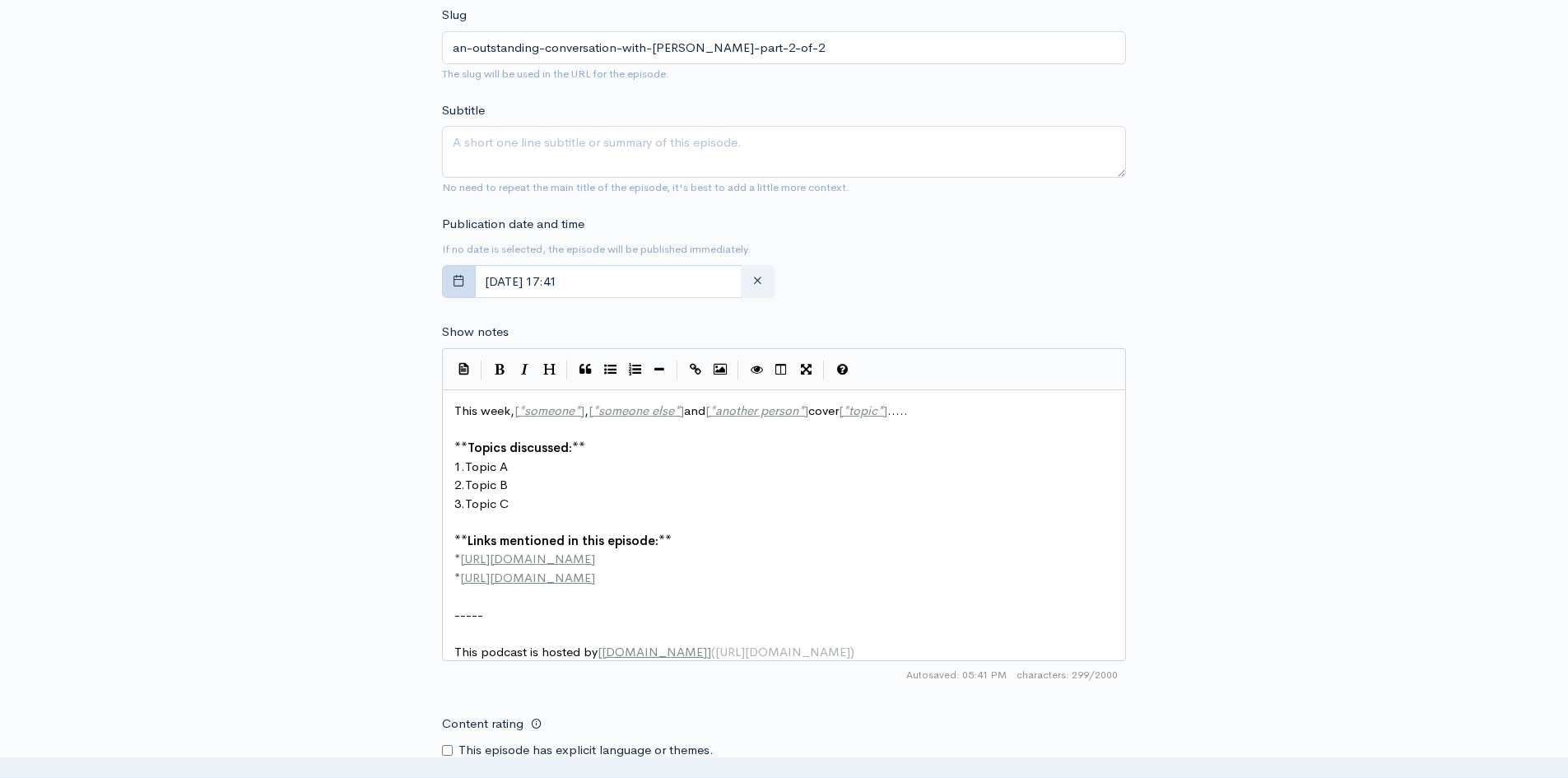
type input "An Outstanding Conversation With [PERSON_NAME] Part 2 of 2"
click at [472, 285] on button "button" at bounding box center [459, 281] width 34 height 34
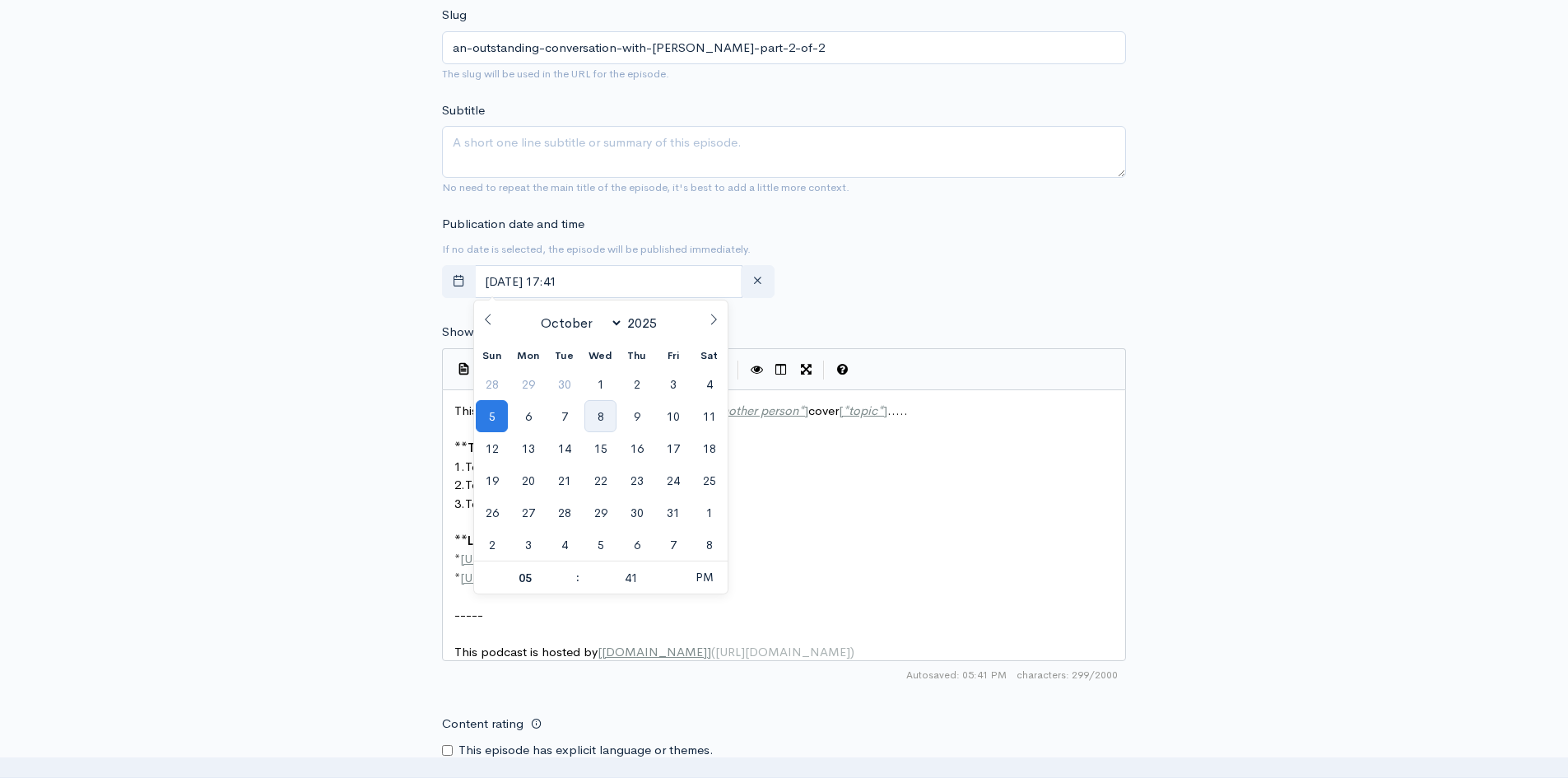
click at [602, 418] on span "8" at bounding box center [600, 415] width 32 height 32
click at [713, 584] on span "PM" at bounding box center [704, 577] width 45 height 33
click at [674, 592] on span at bounding box center [675, 586] width 11 height 16
type input "October, 08 2025 05:36"
type input "36"
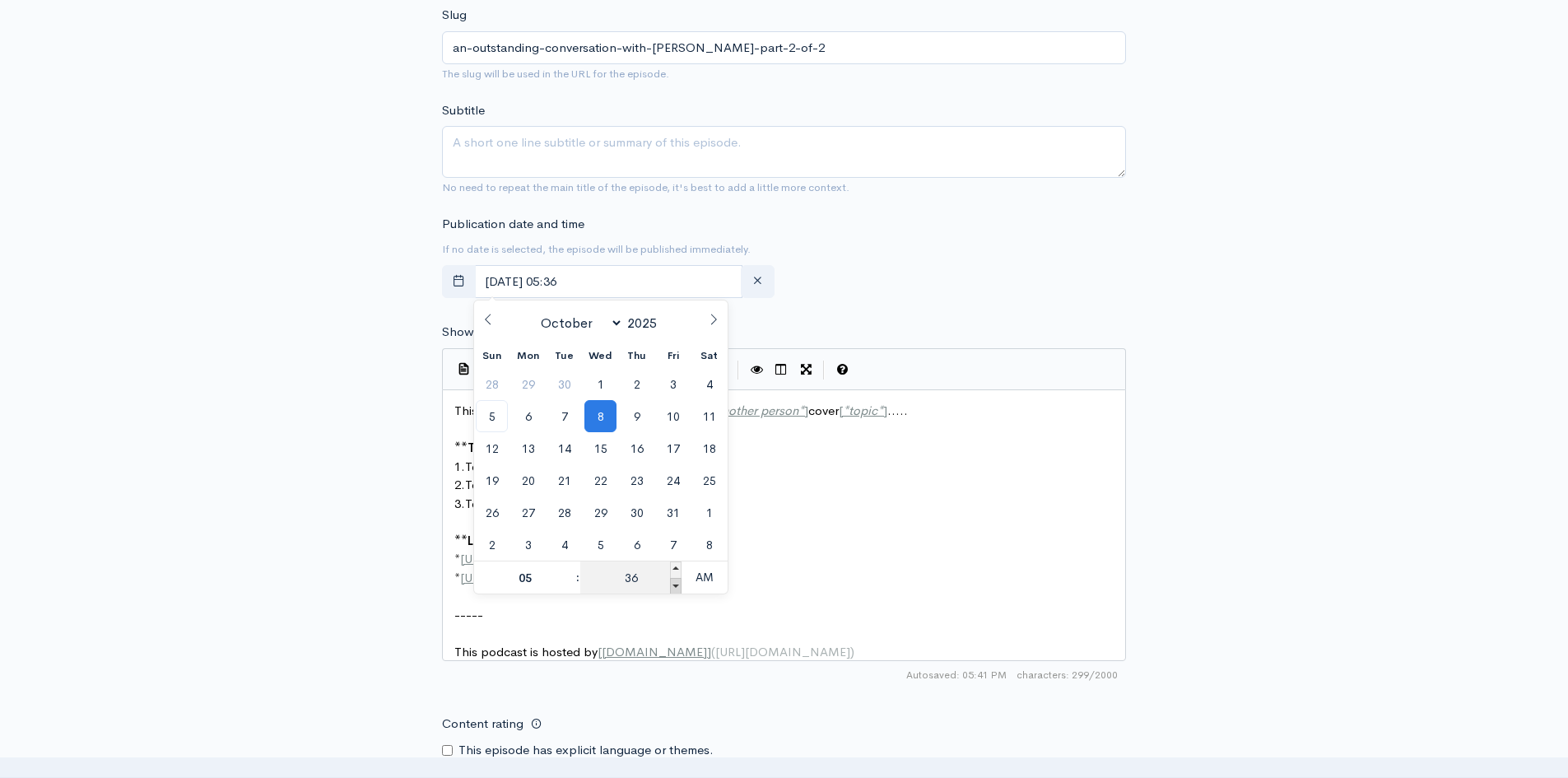
click at [674, 592] on span at bounding box center [675, 586] width 11 height 16
type input "October, 08 2025 05:31"
type input "31"
click at [674, 592] on span at bounding box center [675, 586] width 11 height 16
type input "October, 08 2025 05:26"
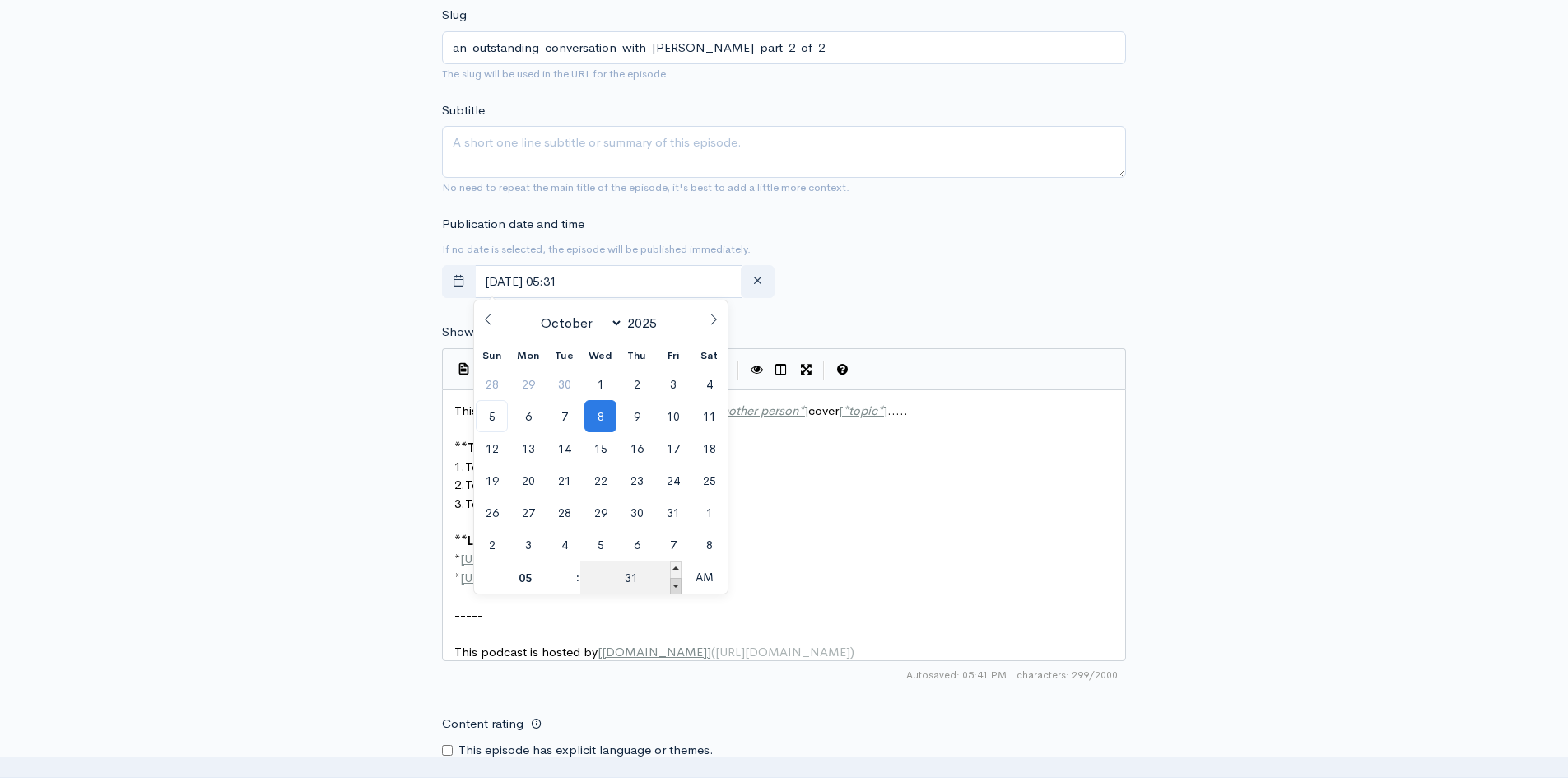
type input "26"
click at [674, 592] on span at bounding box center [675, 586] width 11 height 16
type input "October, 08 2025 05:21"
type input "21"
click at [674, 592] on span at bounding box center [675, 586] width 11 height 16
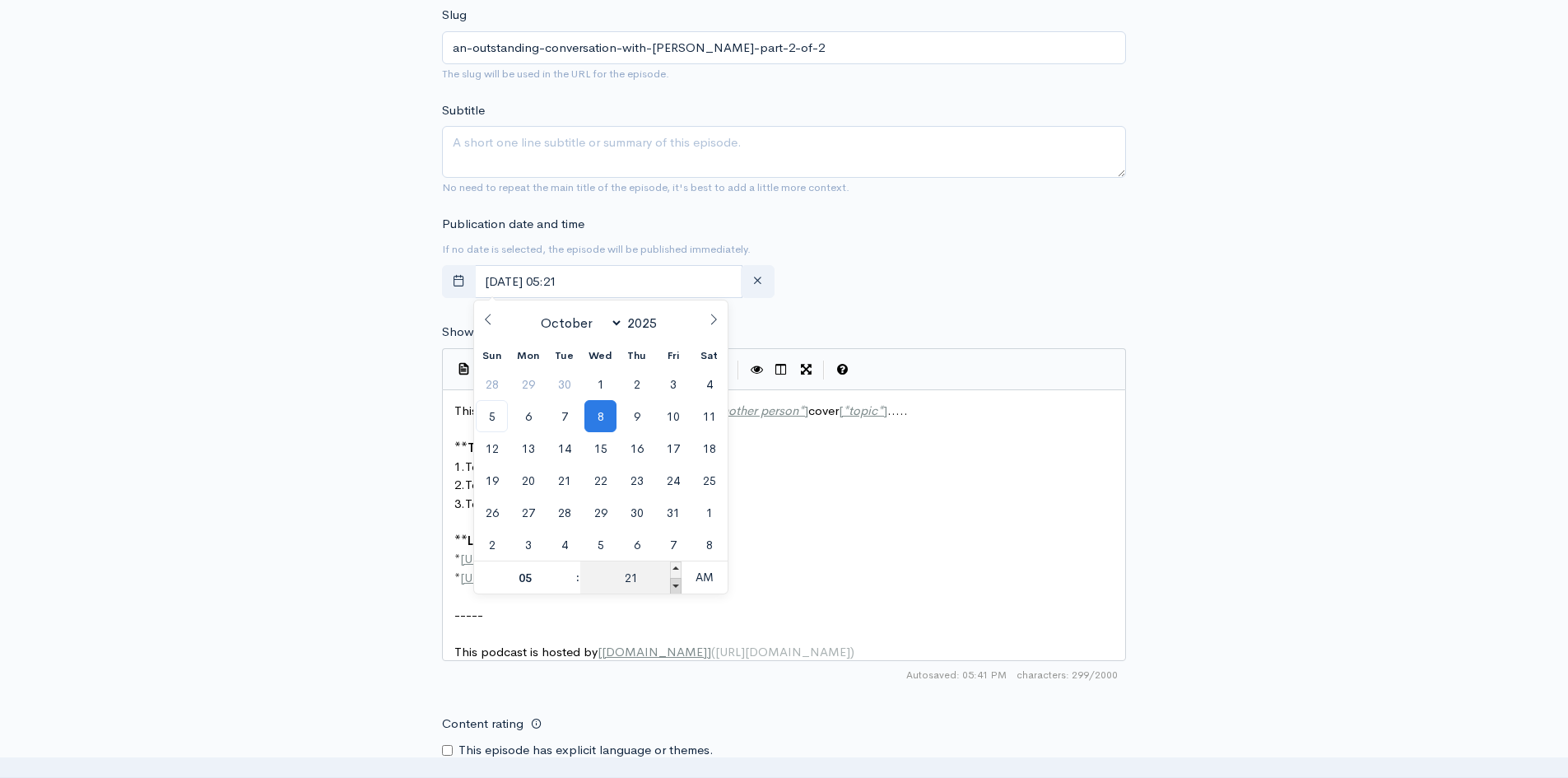
type input "October, 08 2025 05:16"
type input "16"
click at [674, 592] on span at bounding box center [675, 586] width 11 height 16
type input "October, 08 2025 05:11"
type input "11"
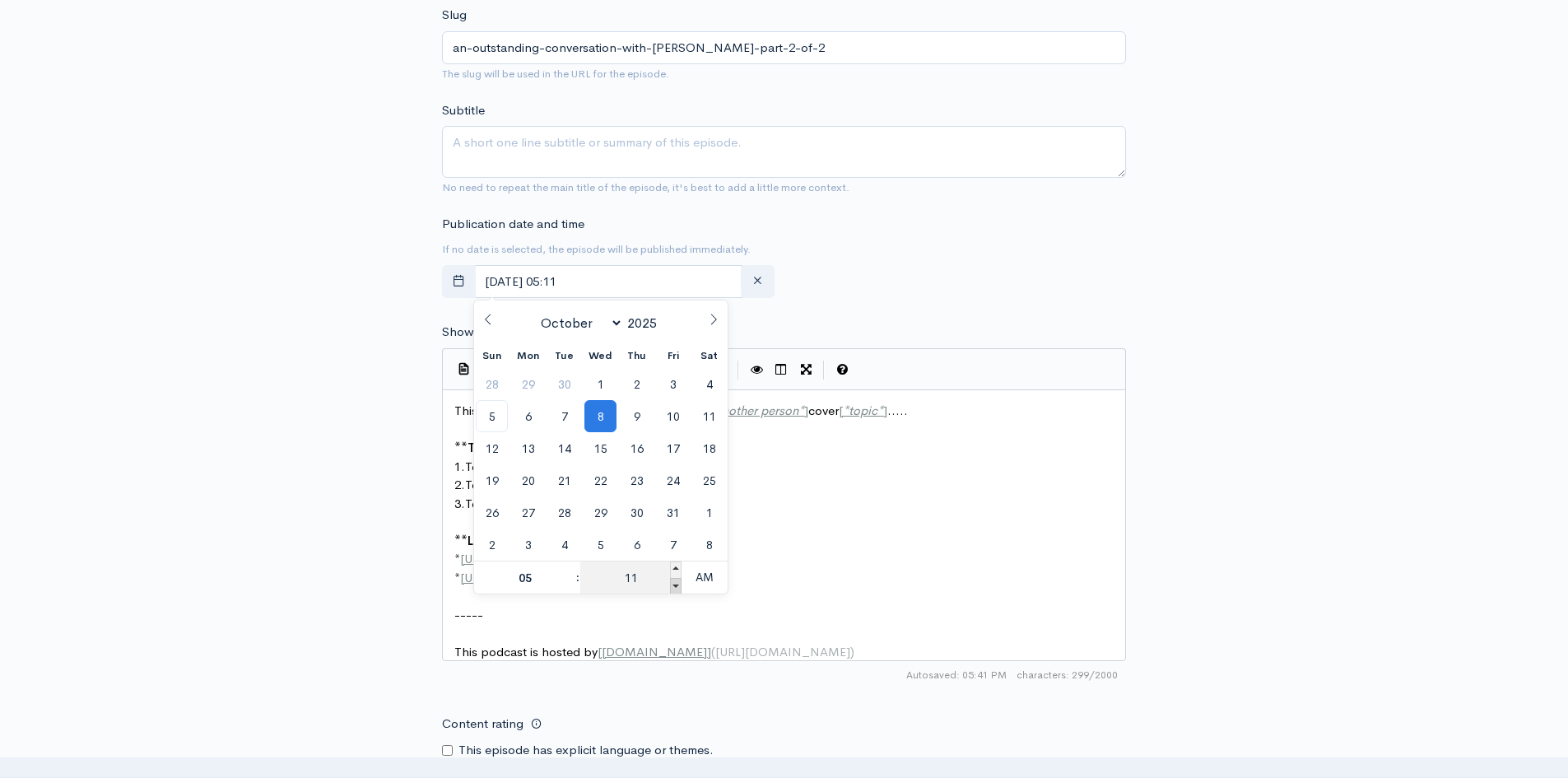
click at [680, 591] on span at bounding box center [675, 586] width 11 height 16
type input "October, 08 2025 05:06"
type input "06"
click at [680, 591] on span at bounding box center [675, 586] width 11 height 16
type input "October, 08 2025 05:01"
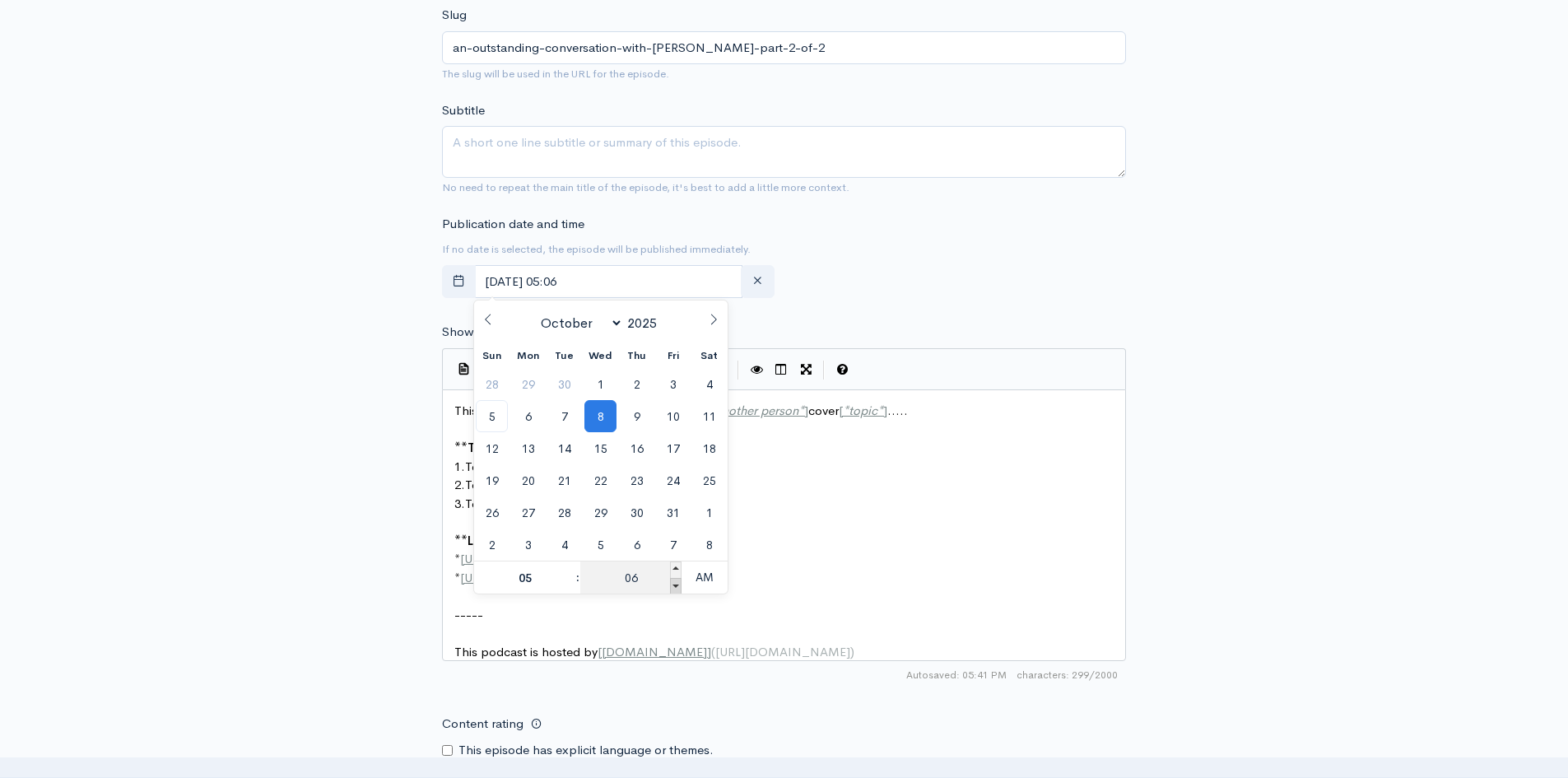
type input "01"
click at [680, 591] on span at bounding box center [675, 586] width 11 height 16
type input "October, 08 2025 04:56"
type input "04"
type input "56"
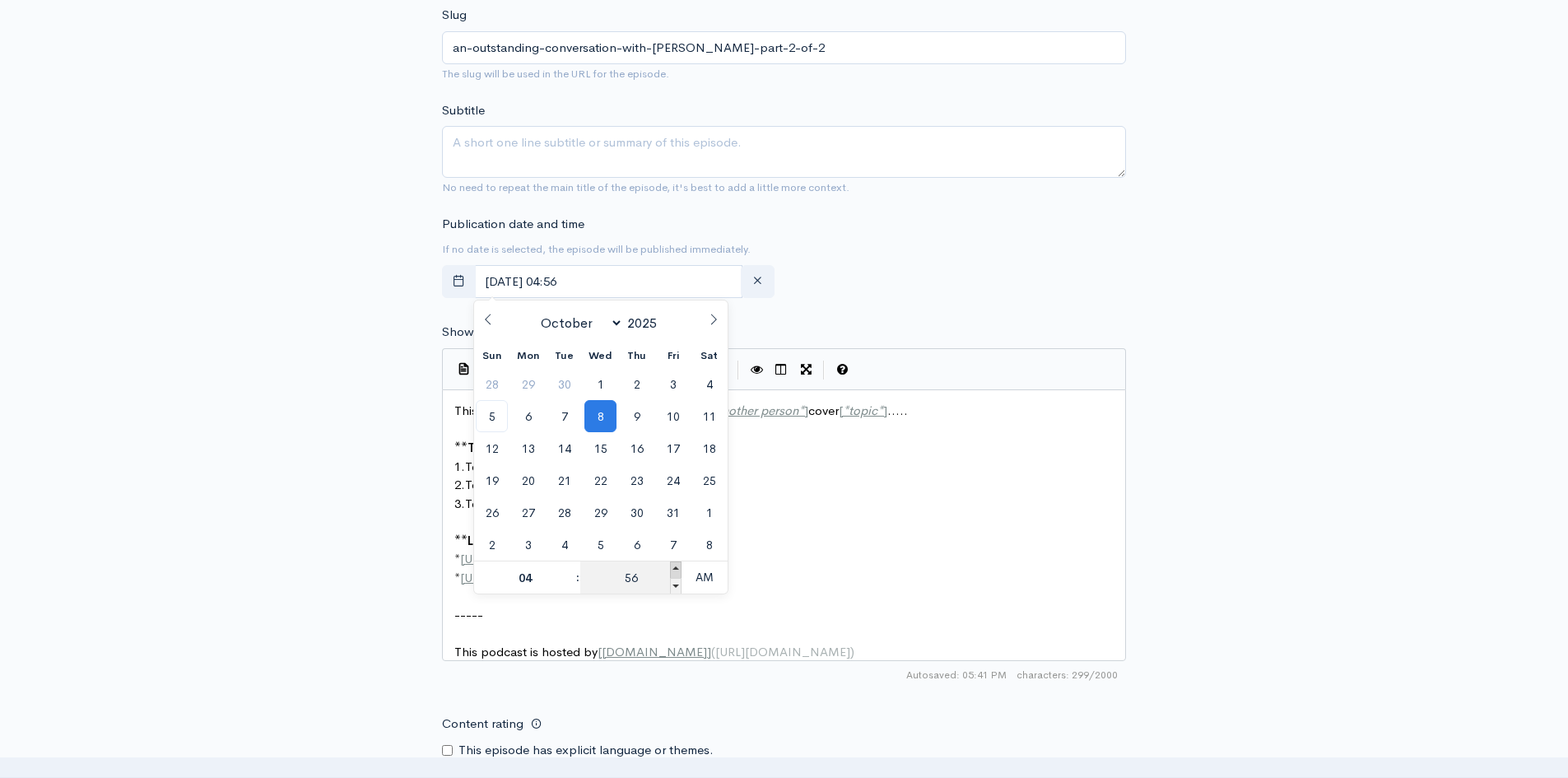
click at [678, 569] on span at bounding box center [675, 569] width 11 height 16
type input "October, 08 2025 05:00"
type input "05"
type input "00"
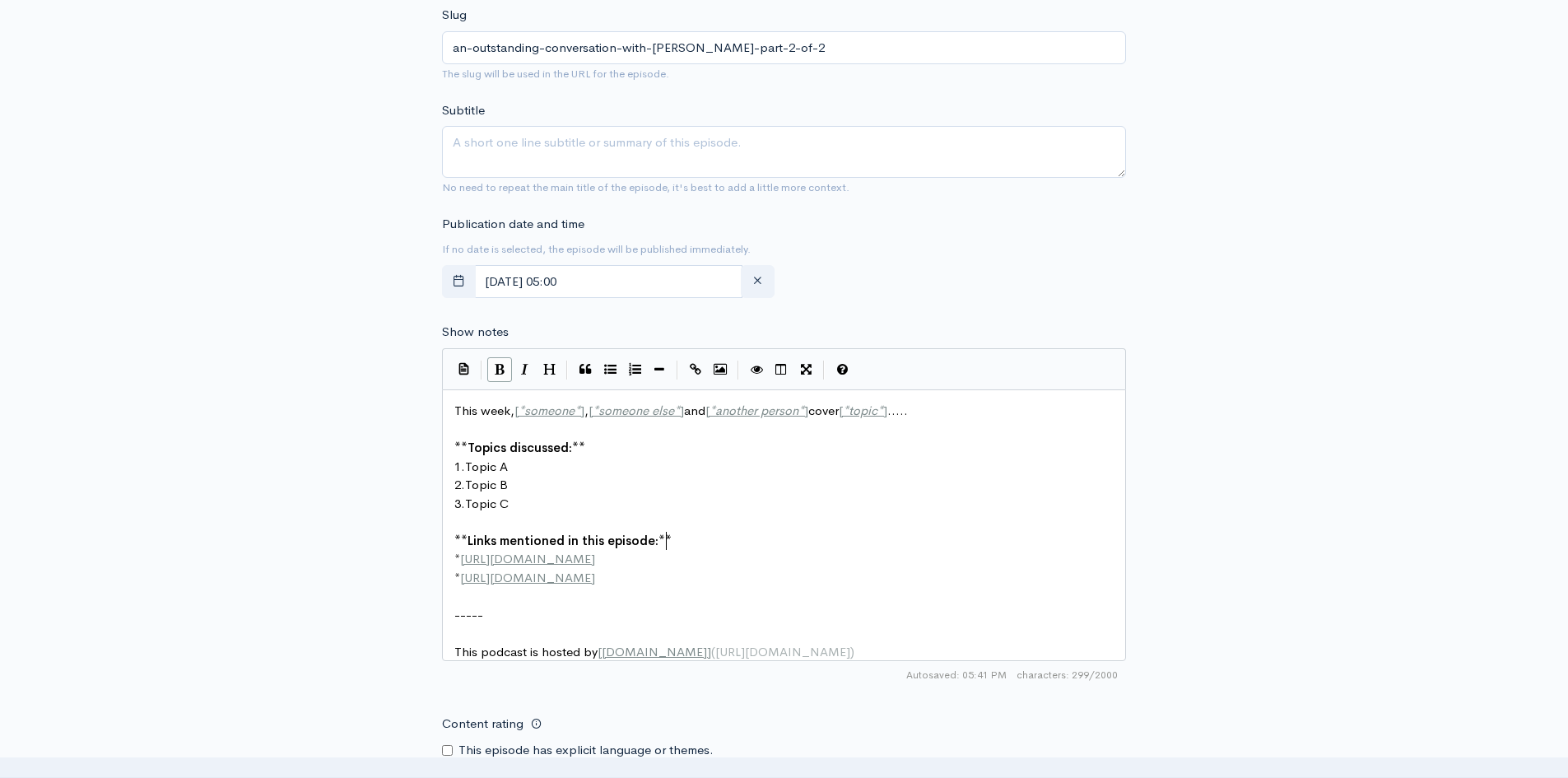
click at [806, 543] on pre "** Links mentioned in this episode: **" at bounding box center [790, 542] width 678 height 19
click at [453, 405] on pre "This week, [ * someone * ] , [ * someone else * ] and [ * another person * ] co…" at bounding box center [790, 411] width 678 height 19
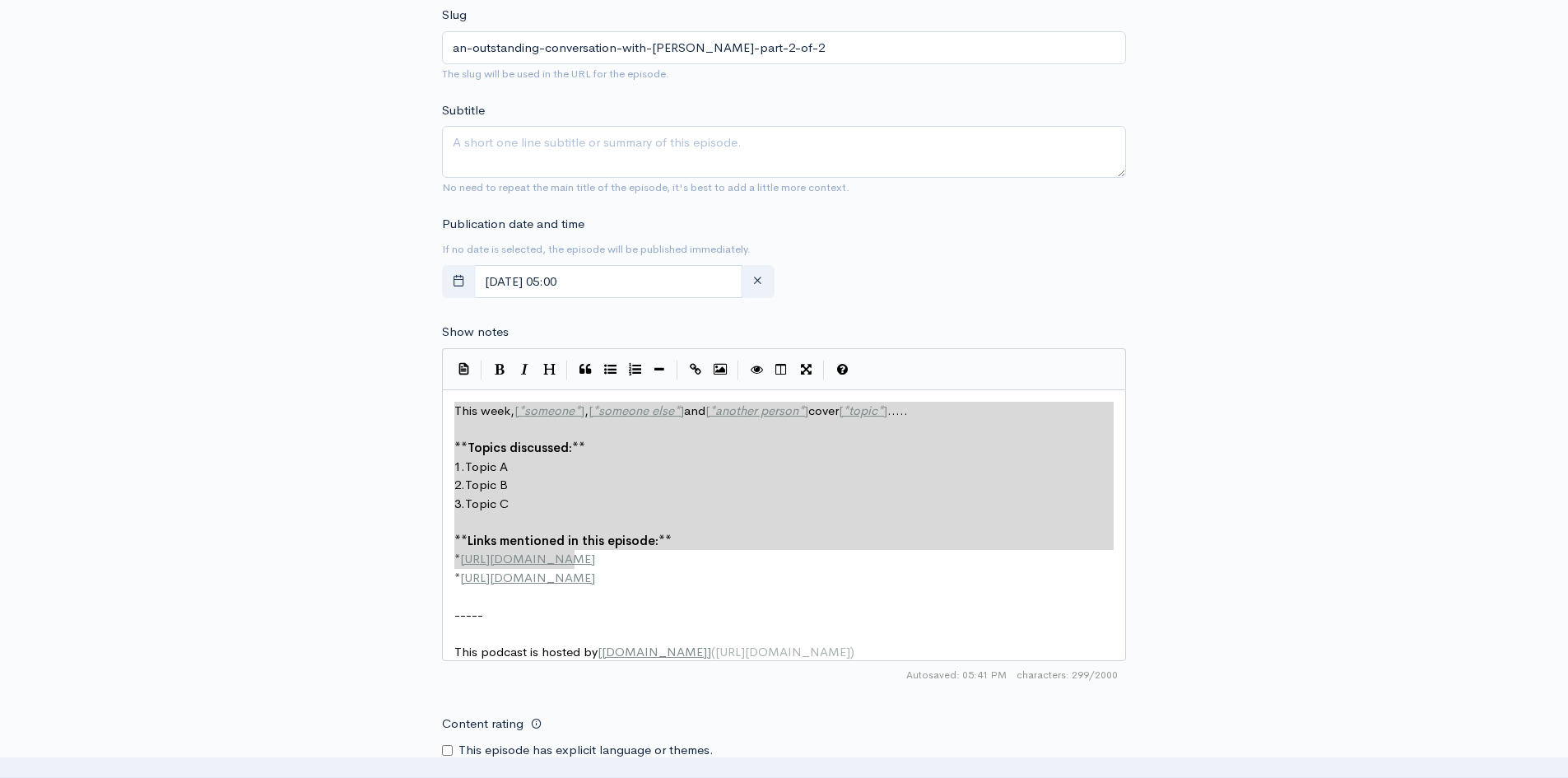
type textarea "This week, [*someone*], [*someone else*] and [*another person*] cover [*topic*]…"
drag, startPoint x: 452, startPoint y: 405, endPoint x: 668, endPoint y: 569, distance: 271.2
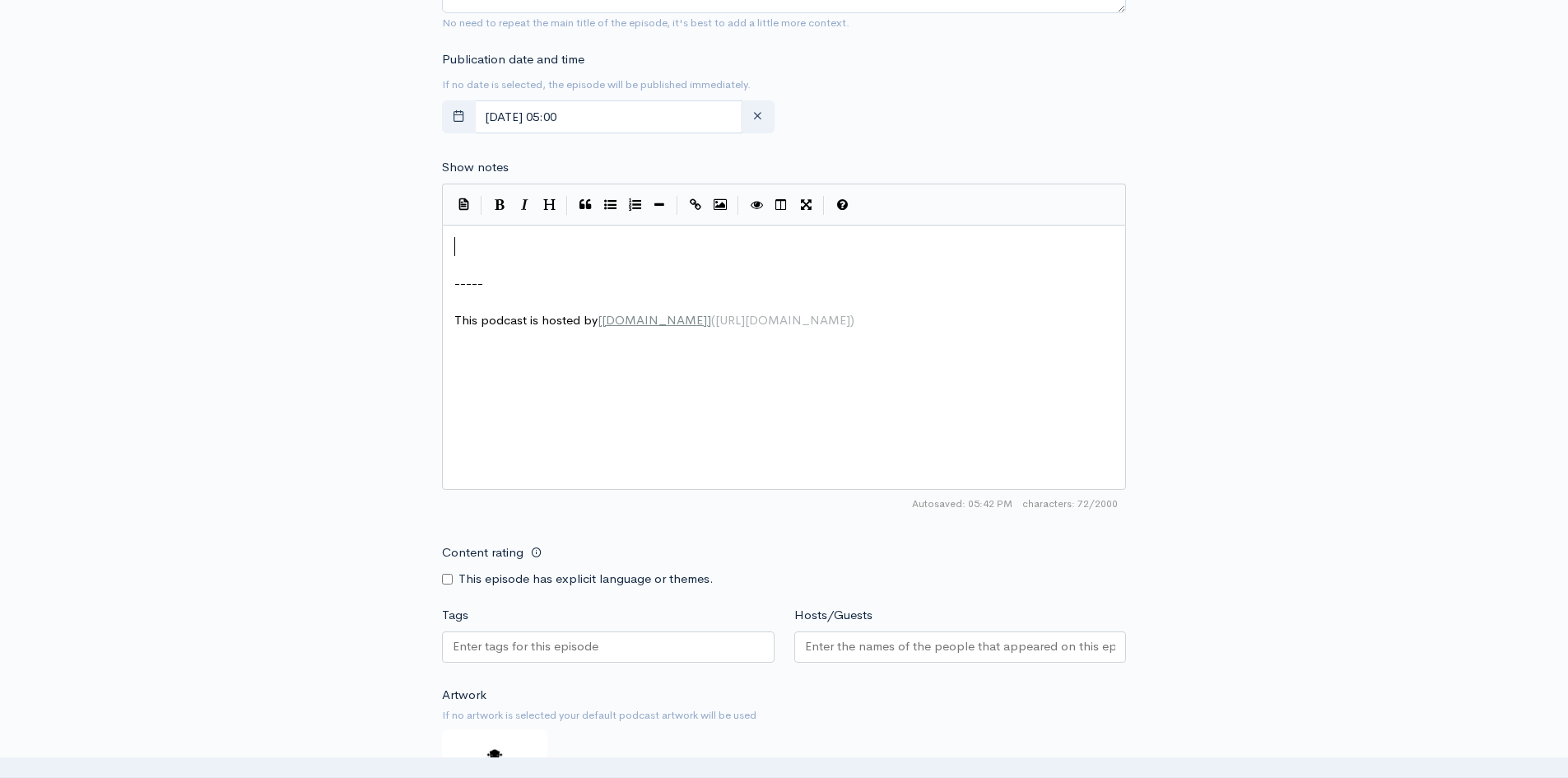
scroll to position [82, 0]
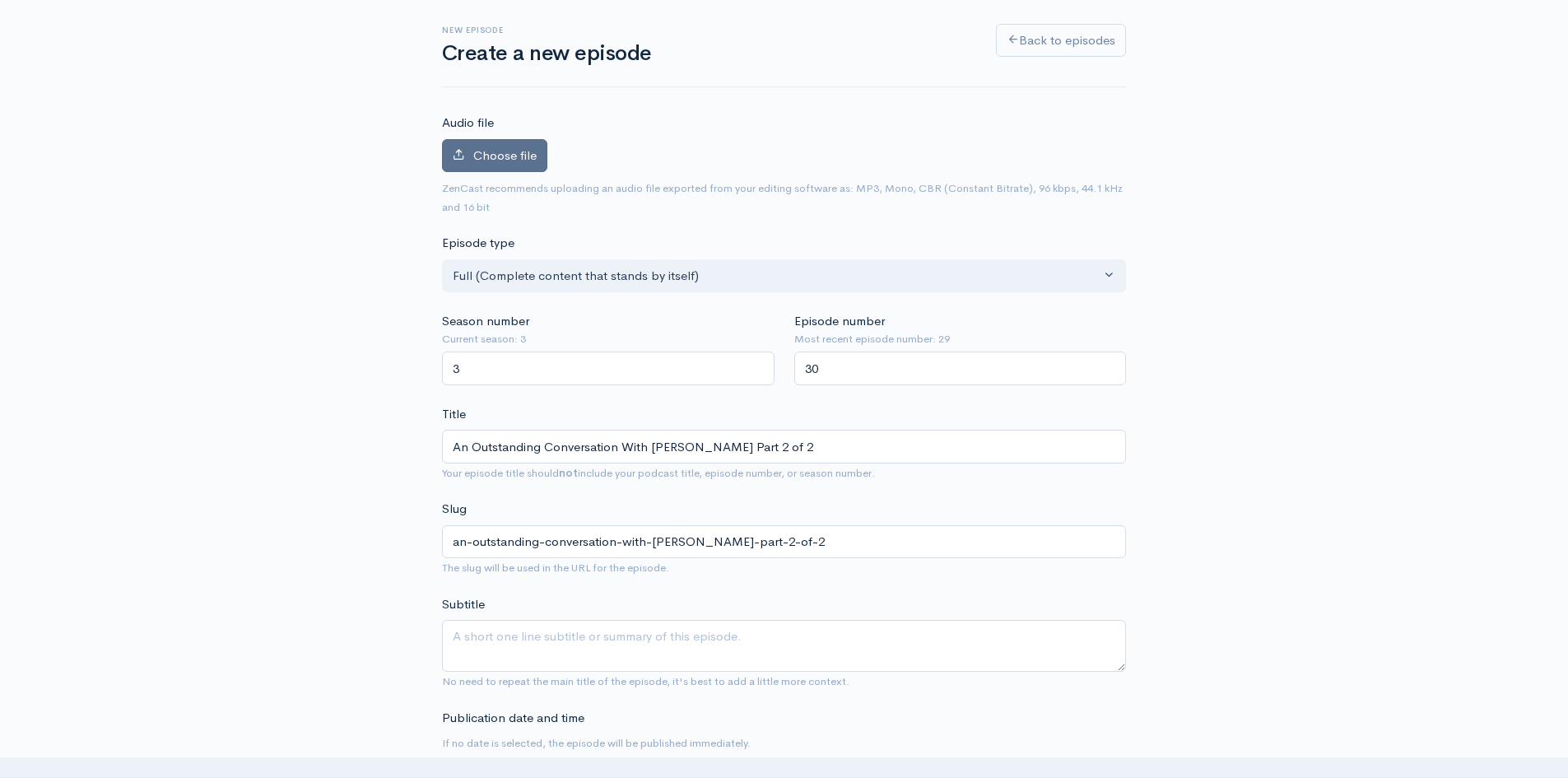
click at [487, 158] on span "Choose file" at bounding box center [504, 155] width 63 height 16
click at [0, 0] on input "Choose file" at bounding box center [0, 0] width 0 height 0
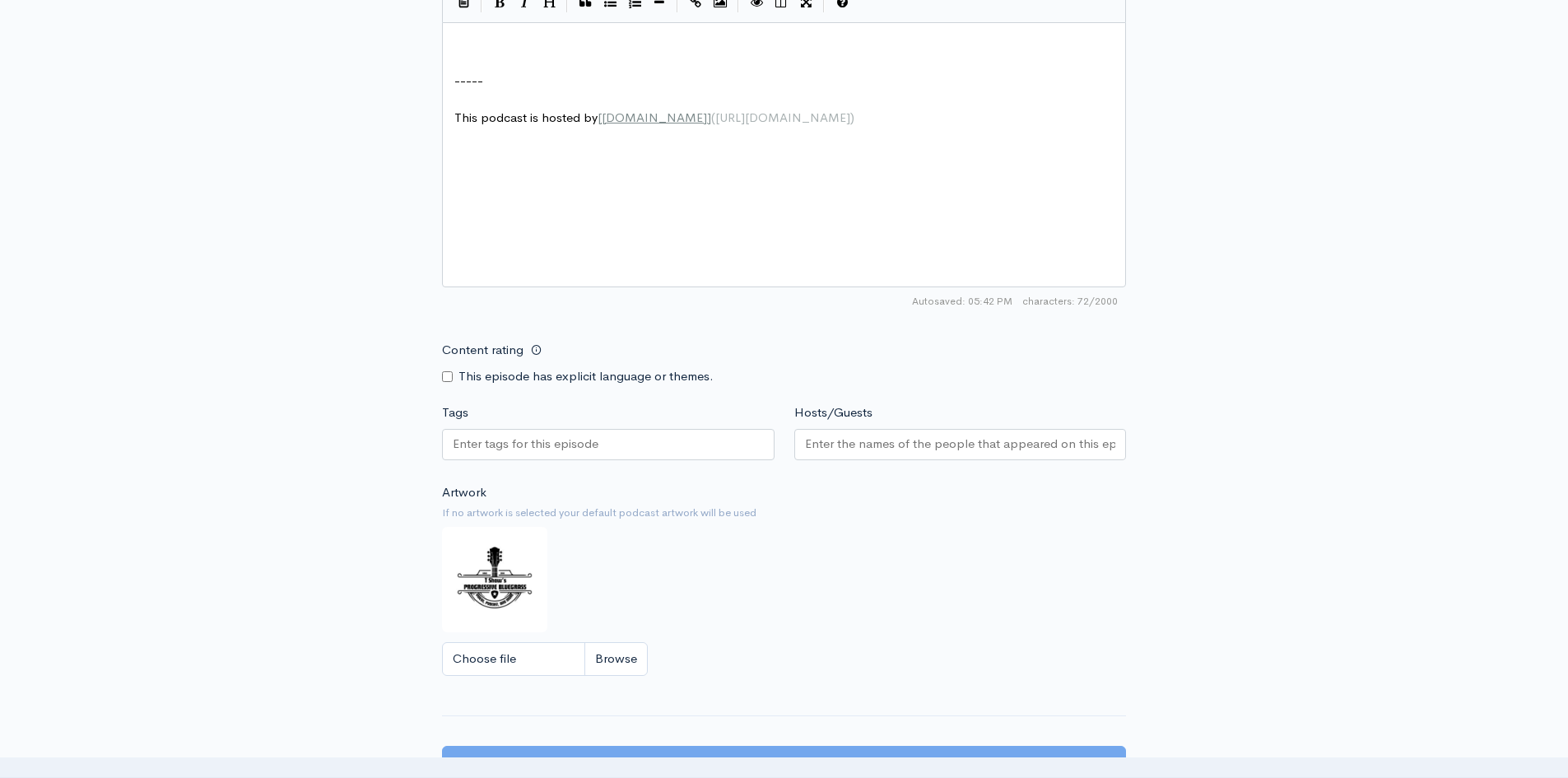
scroll to position [1153, 0]
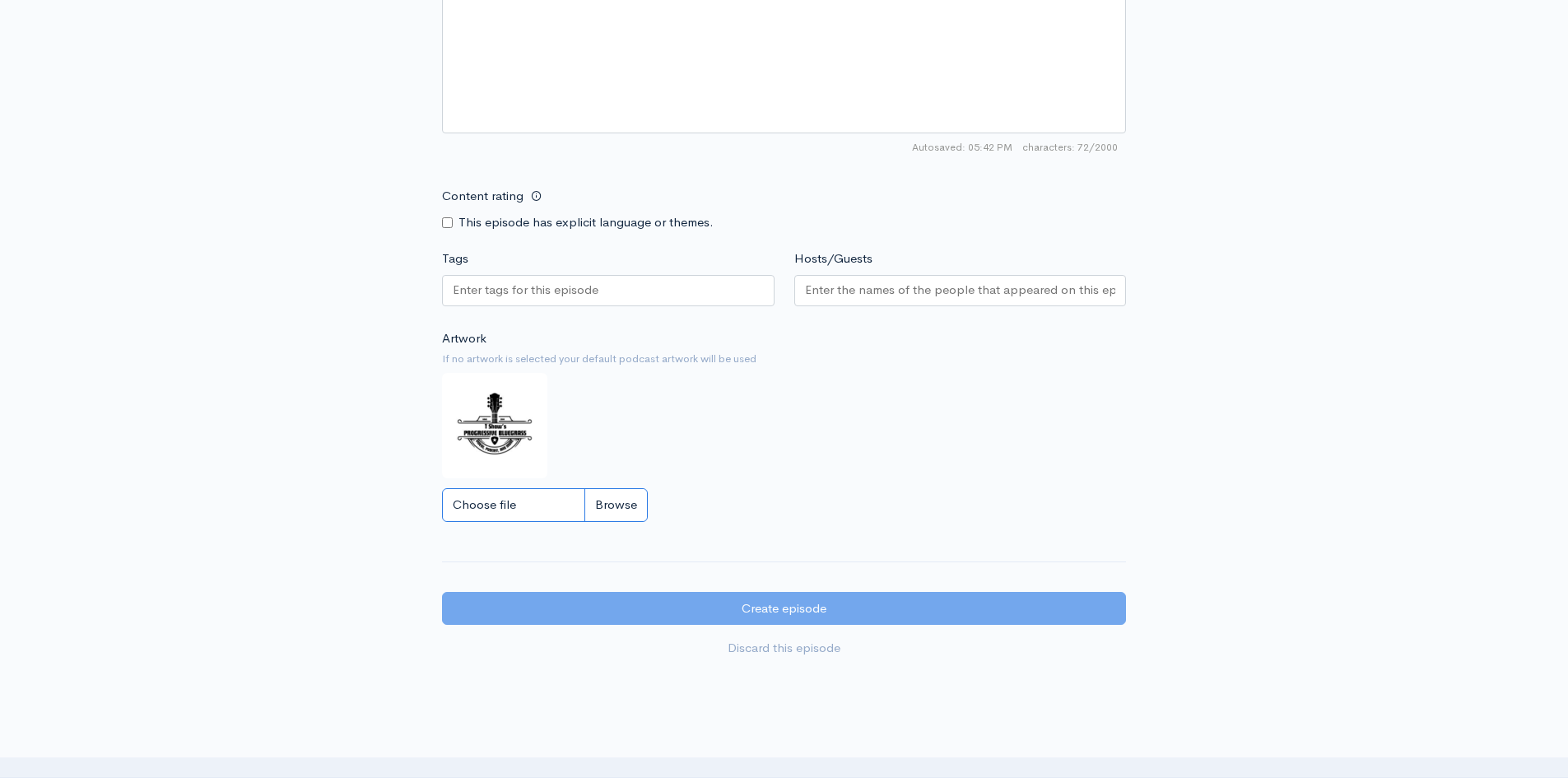
click at [625, 511] on input "Choose file" at bounding box center [545, 505] width 206 height 34
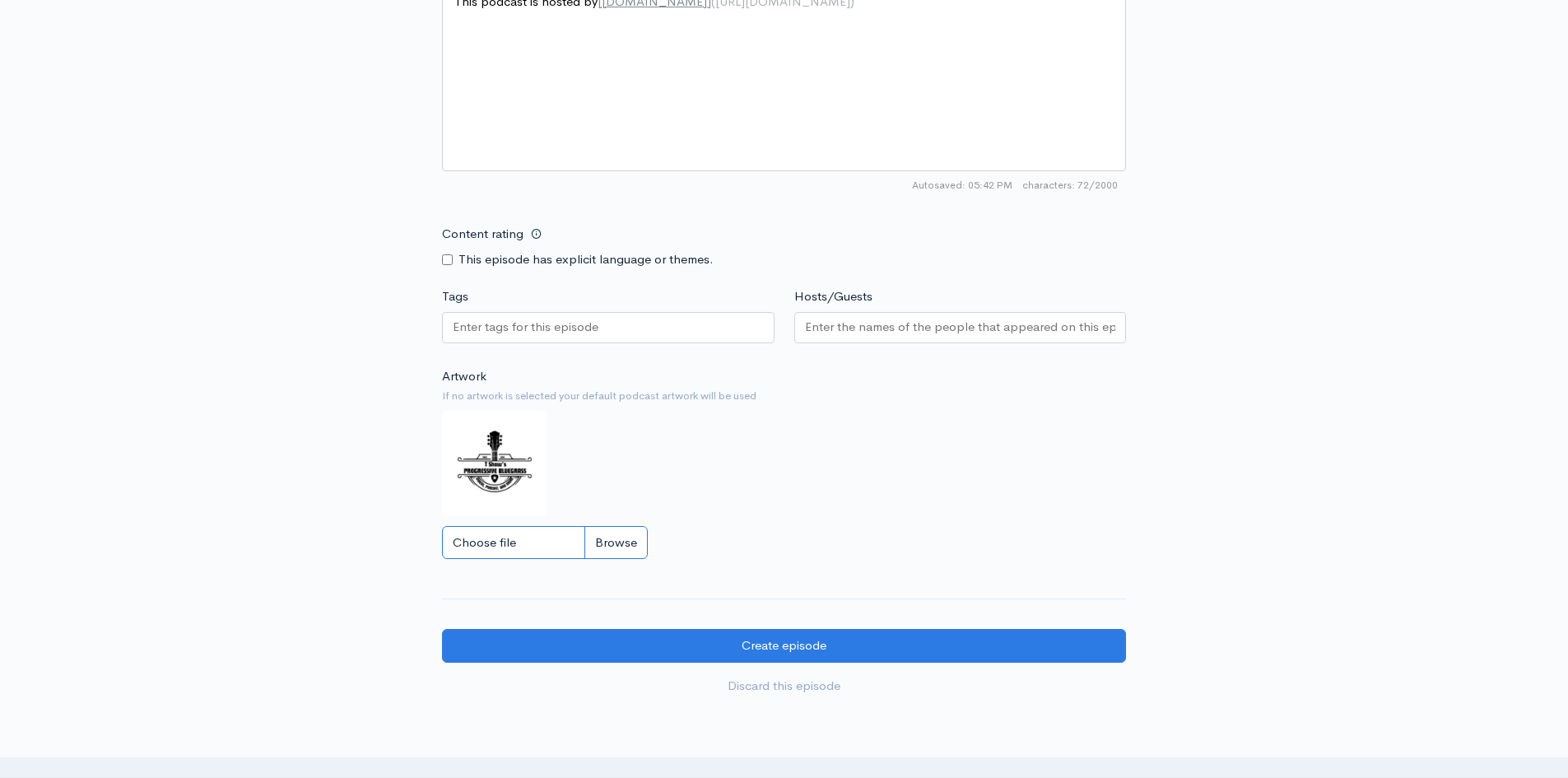
click at [614, 542] on input "Choose file" at bounding box center [545, 543] width 206 height 34
type input "C:\fakepath\Jesse Cobb.jpg"
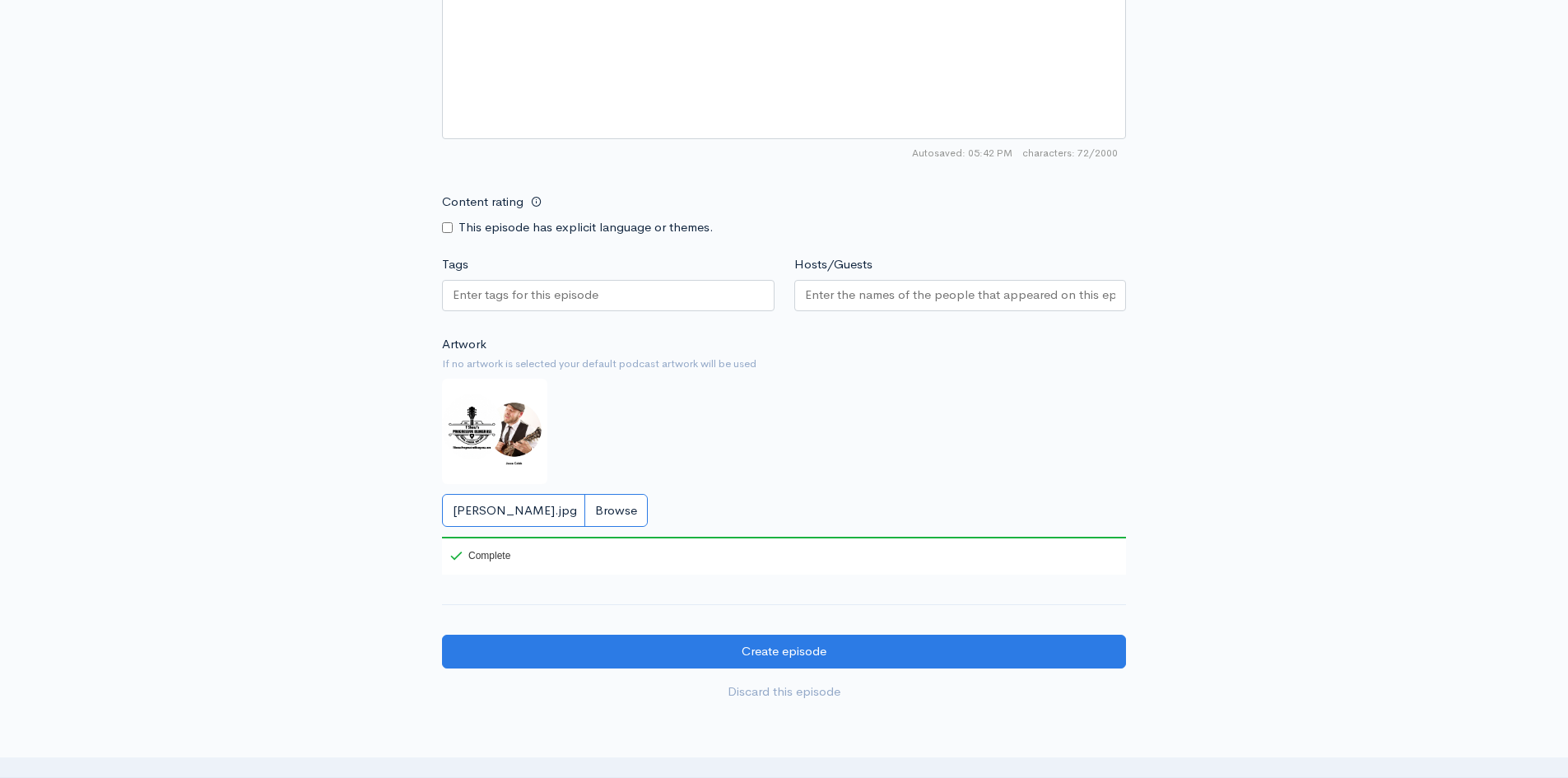
scroll to position [1348, 0]
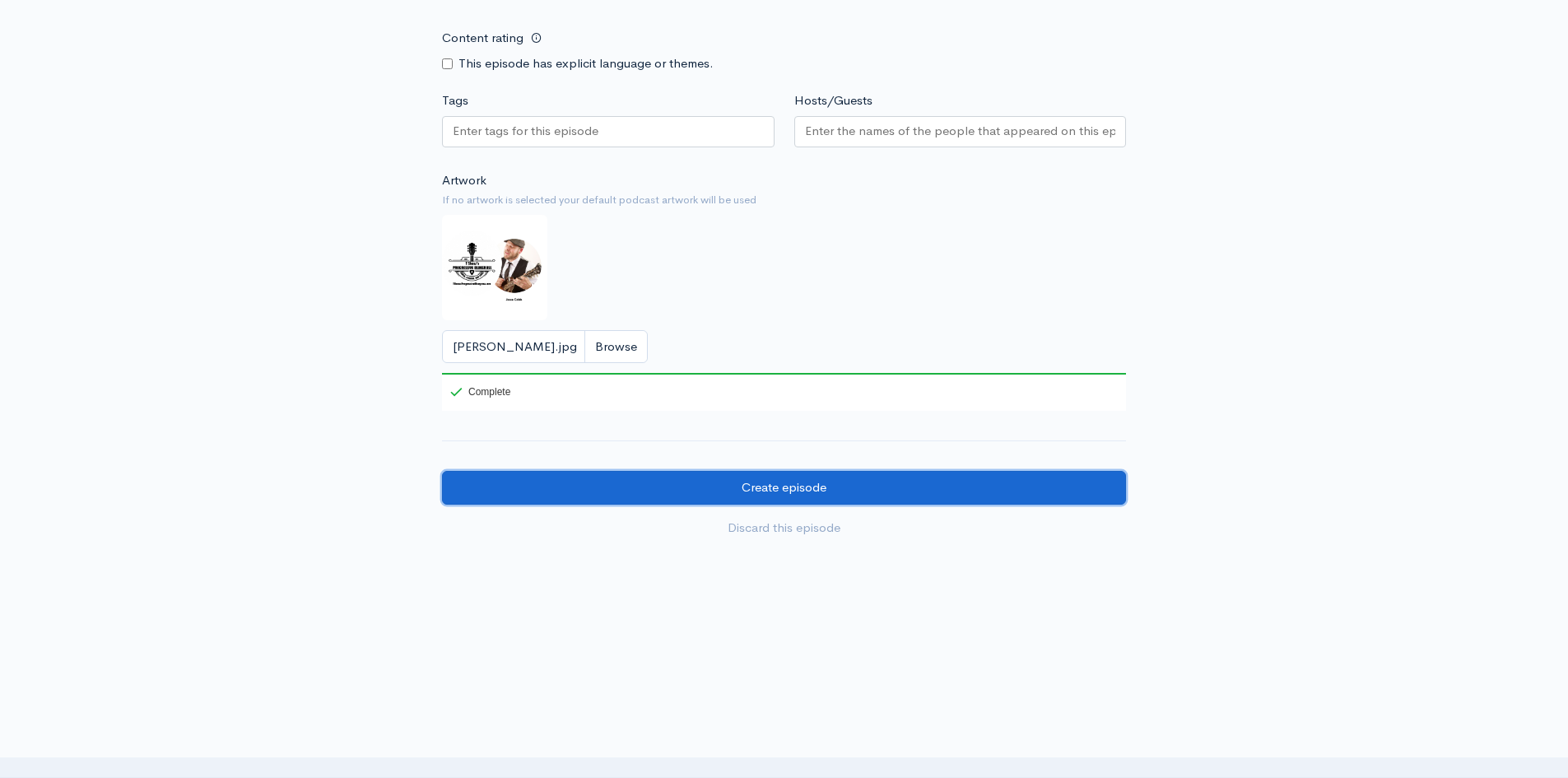
drag, startPoint x: 822, startPoint y: 490, endPoint x: 833, endPoint y: 490, distance: 11.0
click at [822, 490] on input "Create episode" at bounding box center [784, 487] width 684 height 34
